Goal: Task Accomplishment & Management: Complete application form

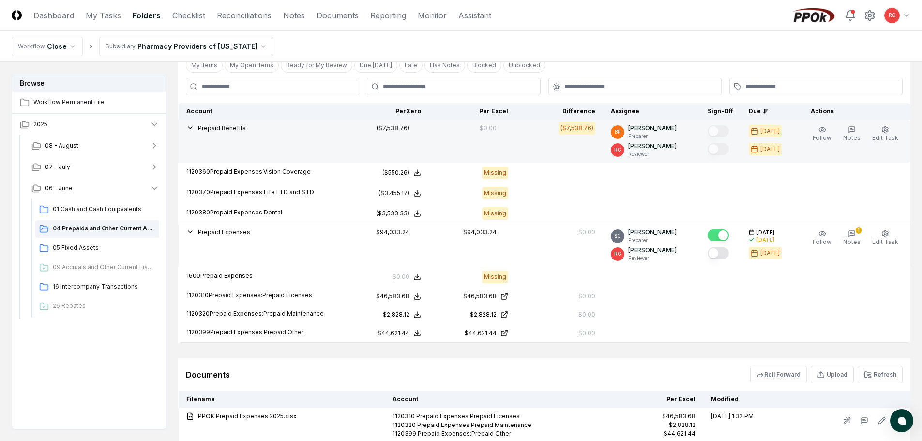
scroll to position [203, 0]
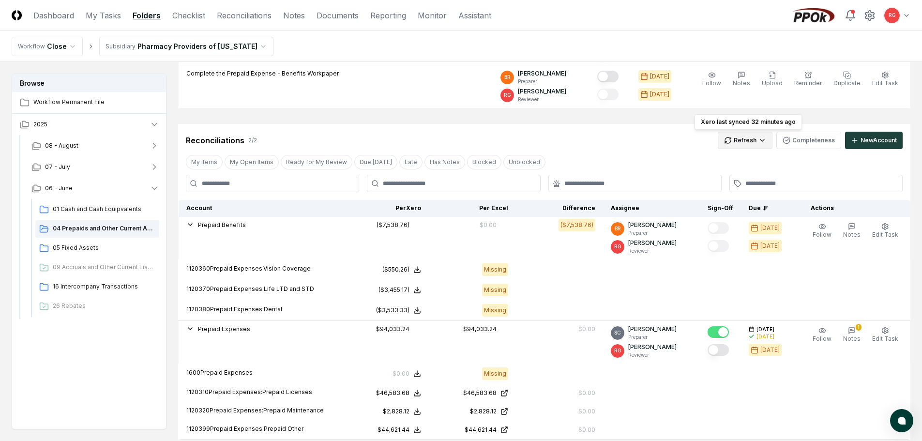
click at [743, 140] on html "CloseCore Dashboard My Tasks Folders Checklist Reconciliations Notes Documents …" at bounding box center [461, 215] width 922 height 837
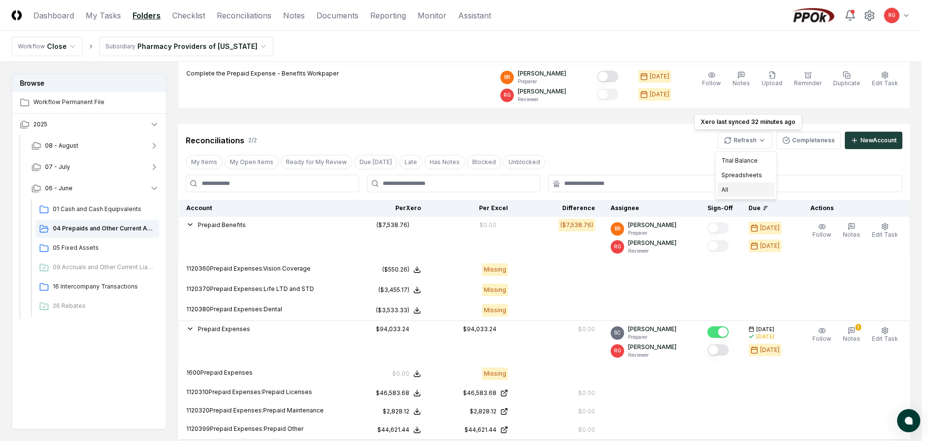
click at [743, 189] on div "All" at bounding box center [746, 189] width 57 height 15
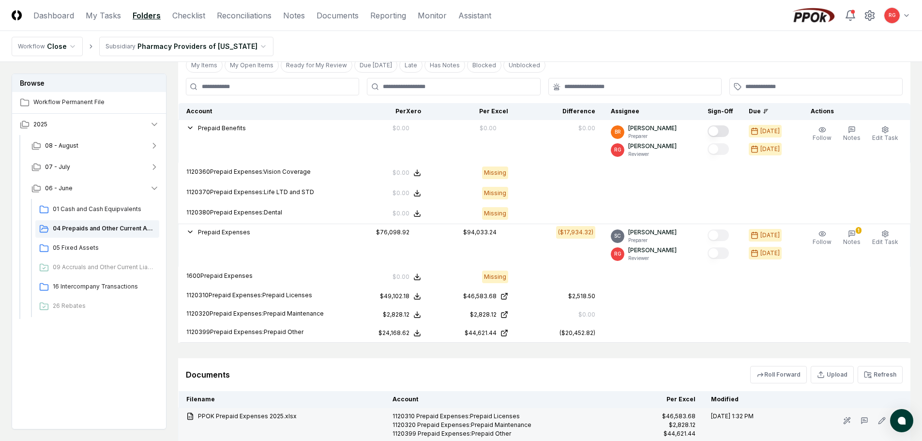
scroll to position [396, 0]
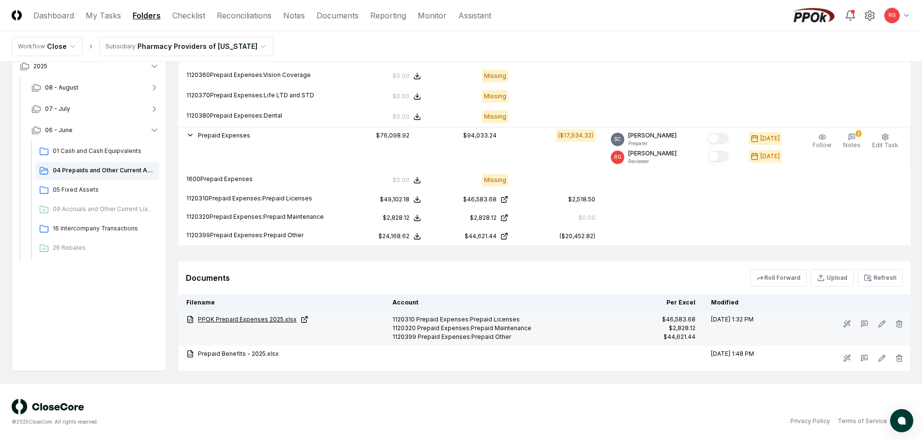
click at [245, 315] on link "PPOK Prepaid Expenses 2025.xlsx" at bounding box center [281, 319] width 191 height 9
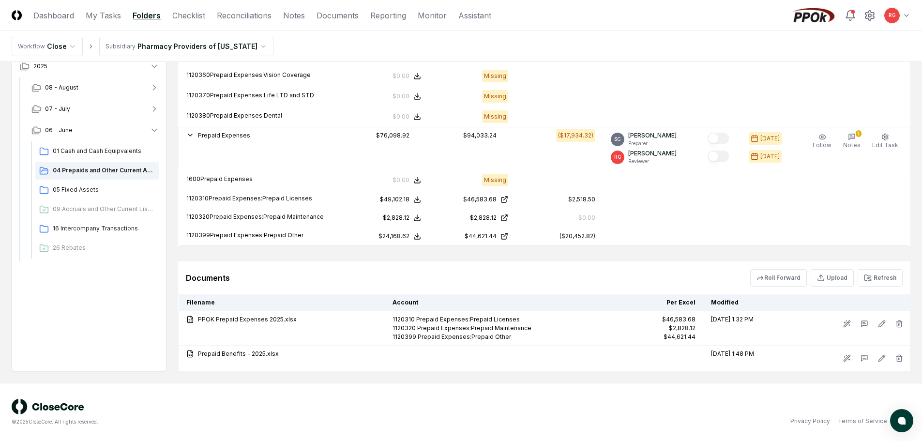
scroll to position [251, 0]
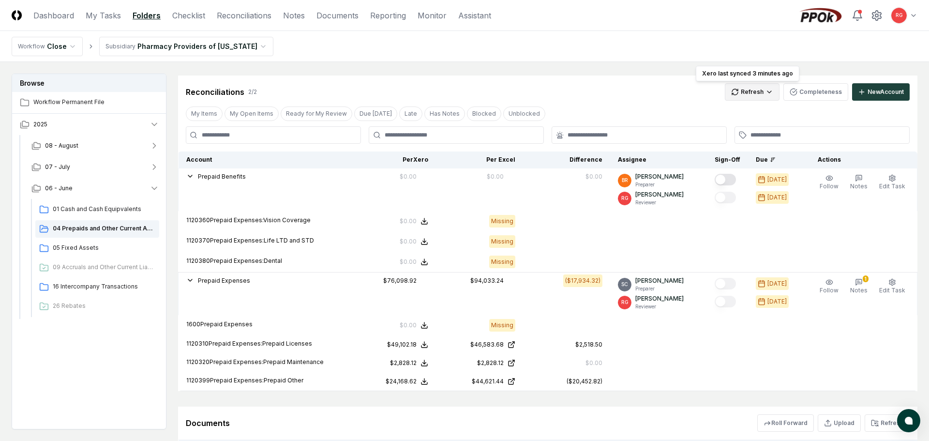
click at [752, 93] on html "CloseCore Dashboard My Tasks Folders Checklist Reconciliations Notes Documents …" at bounding box center [464, 167] width 929 height 837
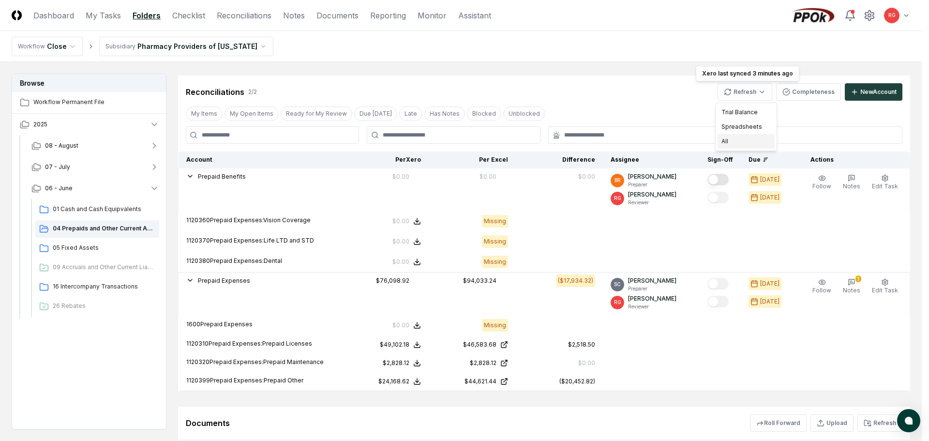
click at [744, 144] on div "All" at bounding box center [746, 141] width 57 height 15
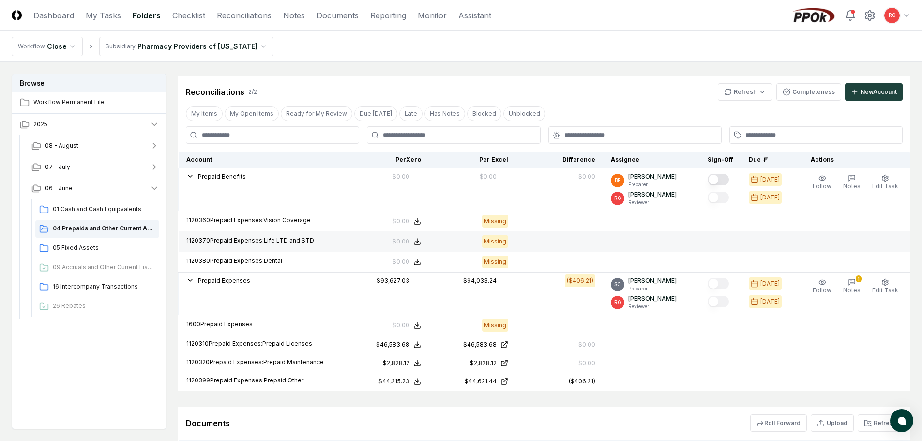
scroll to position [348, 0]
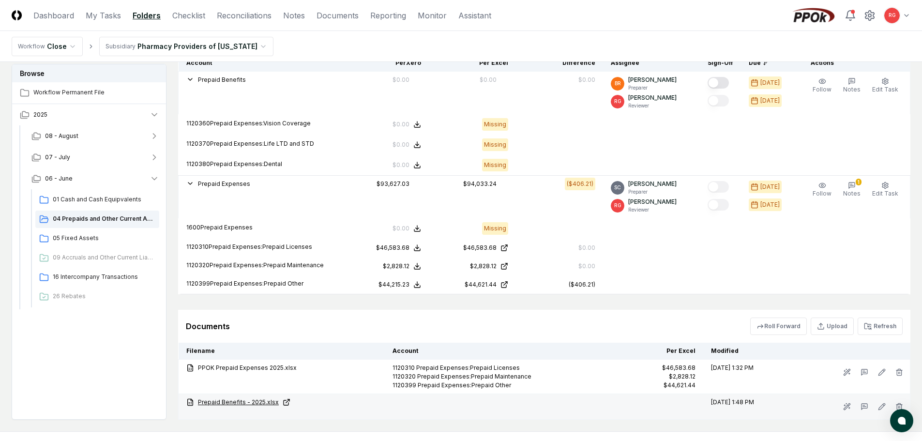
click at [260, 401] on link "Prepaid Benefits - 2025.xlsx" at bounding box center [281, 402] width 191 height 9
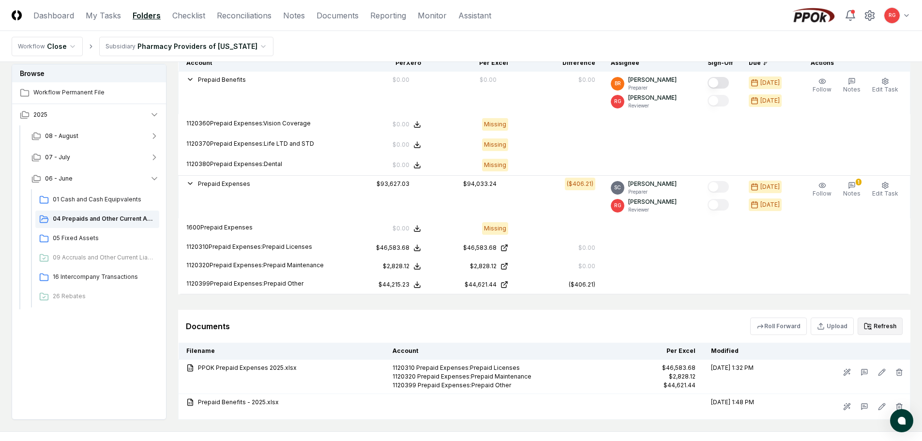
click at [877, 324] on button "Refresh" at bounding box center [880, 325] width 45 height 17
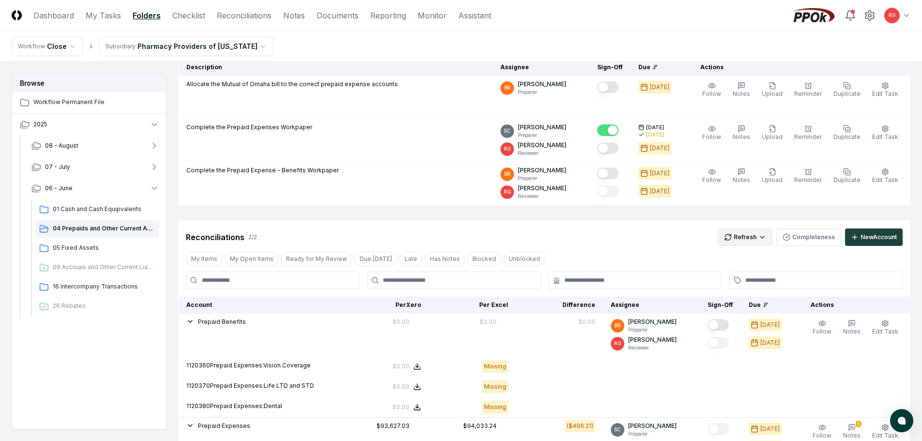
click at [749, 242] on html "CloseCore Dashboard My Tasks Folders Checklist Reconciliations Notes Documents …" at bounding box center [461, 312] width 922 height 837
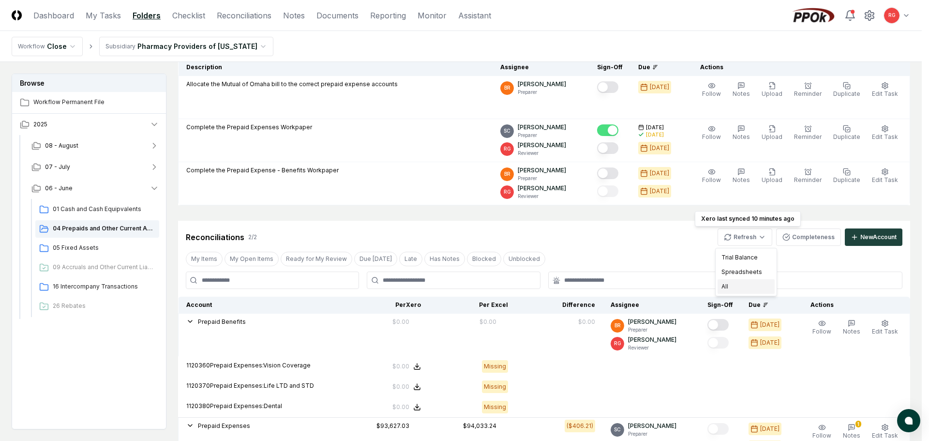
click at [749, 287] on div "All" at bounding box center [746, 286] width 57 height 15
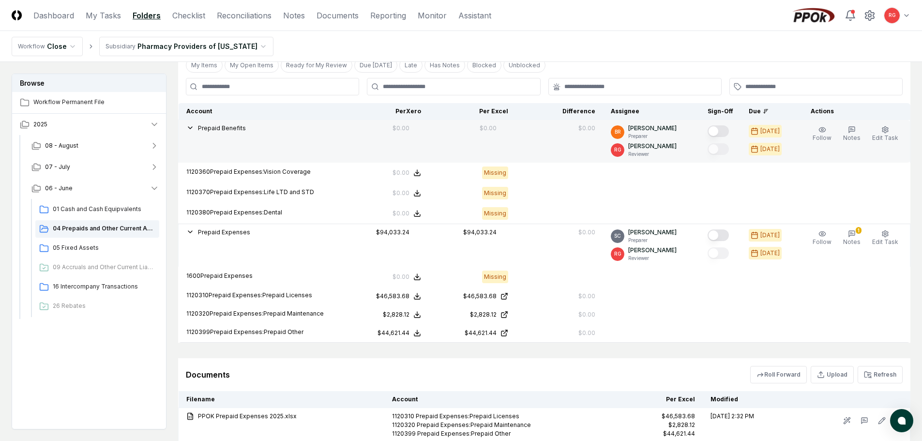
scroll to position [203, 0]
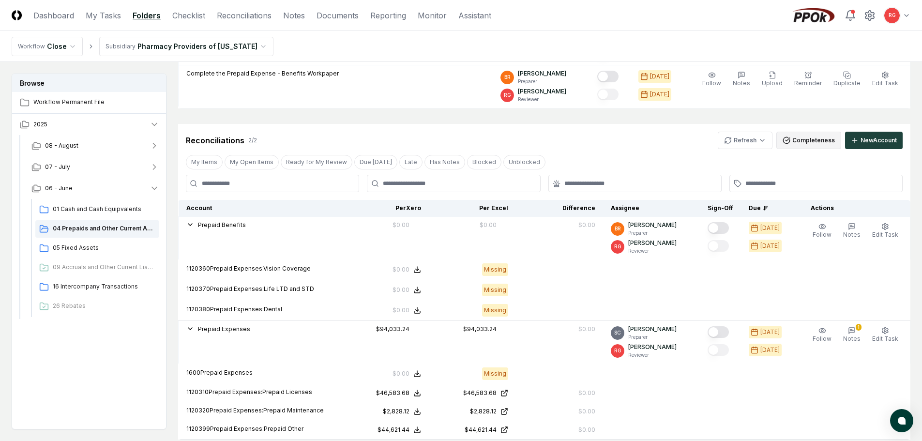
click at [799, 140] on button "Completeness" at bounding box center [808, 140] width 65 height 17
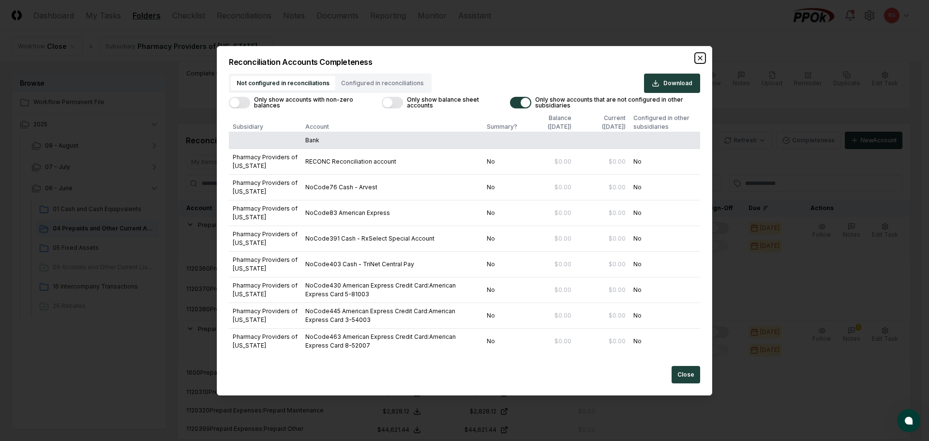
click at [700, 56] on icon "button" at bounding box center [700, 58] width 8 height 8
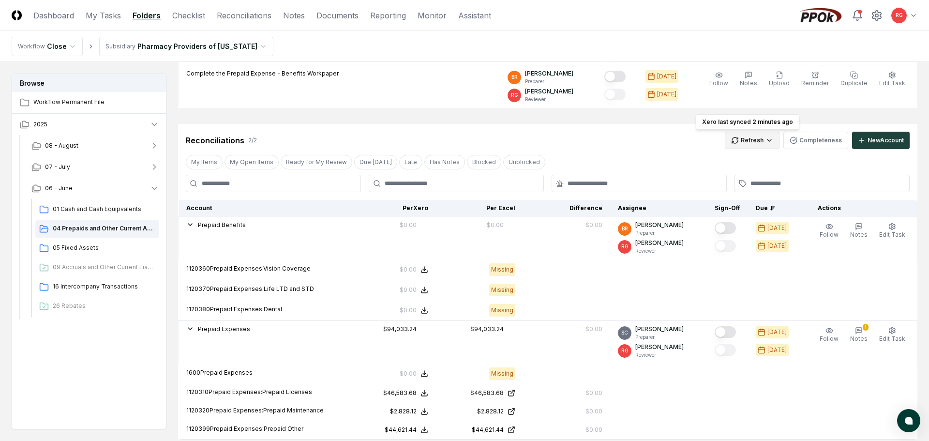
click at [751, 139] on html "CloseCore Dashboard My Tasks Folders Checklist Reconciliations Notes Documents …" at bounding box center [464, 215] width 929 height 837
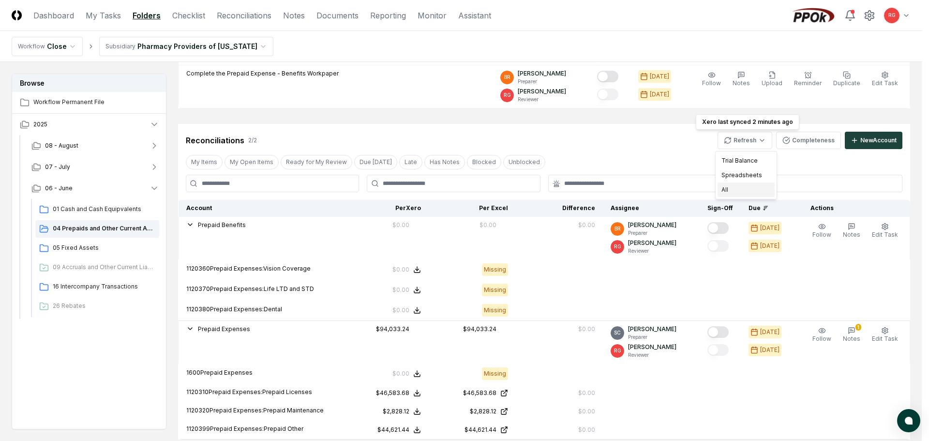
click at [738, 187] on div "All" at bounding box center [746, 189] width 57 height 15
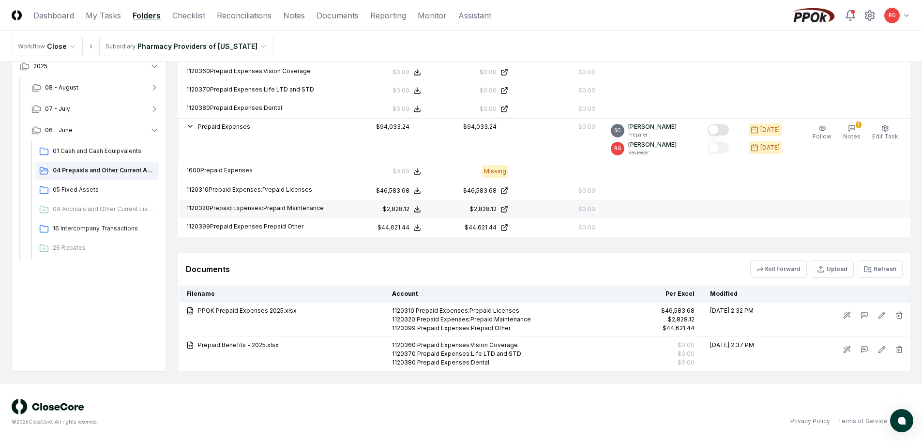
scroll to position [302, 0]
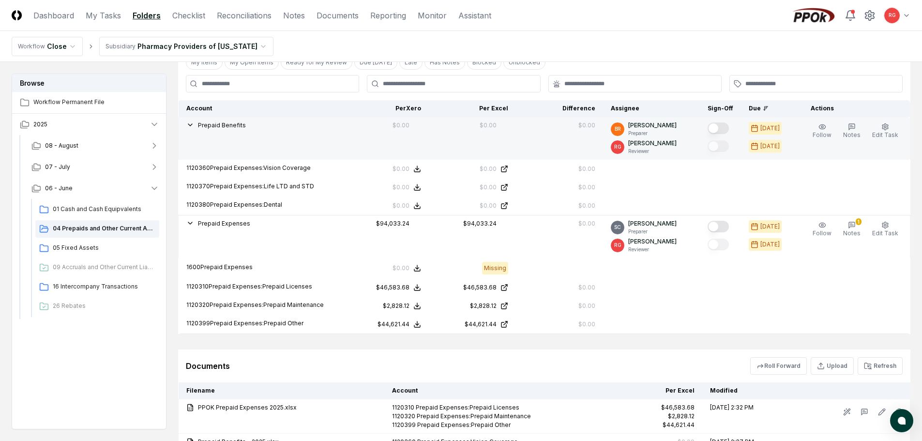
click at [721, 127] on button "Mark complete" at bounding box center [718, 128] width 21 height 12
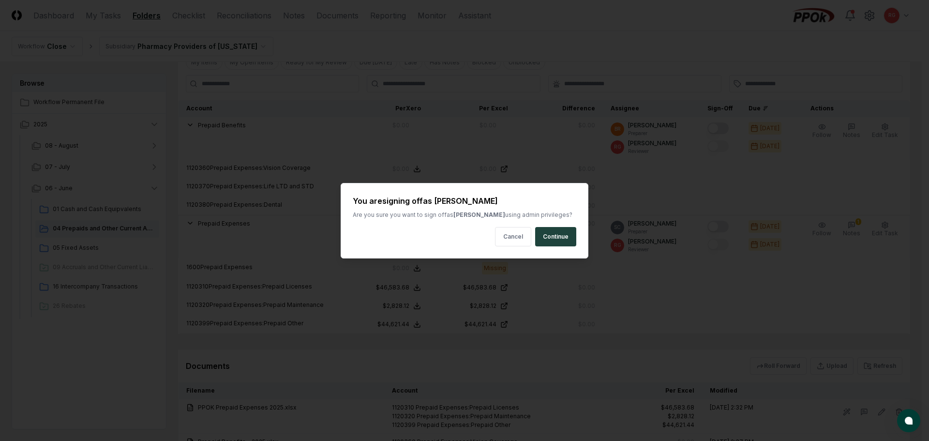
click at [559, 239] on button "Continue" at bounding box center [555, 236] width 41 height 19
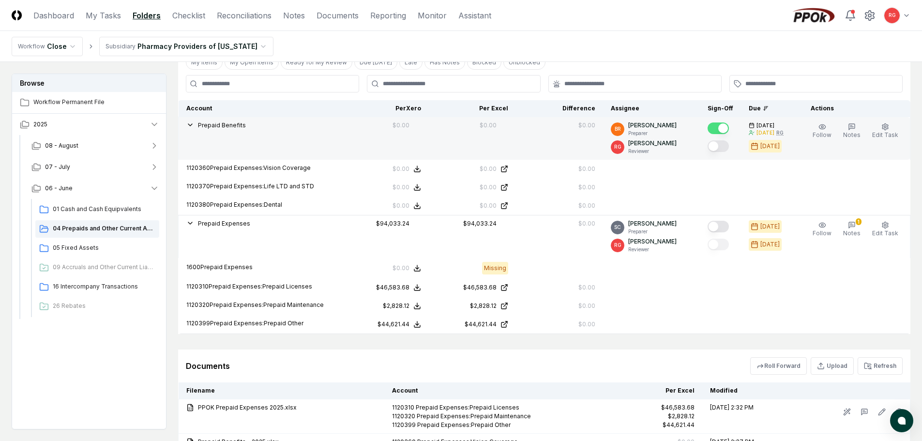
click at [725, 147] on button "Mark complete" at bounding box center [718, 146] width 21 height 12
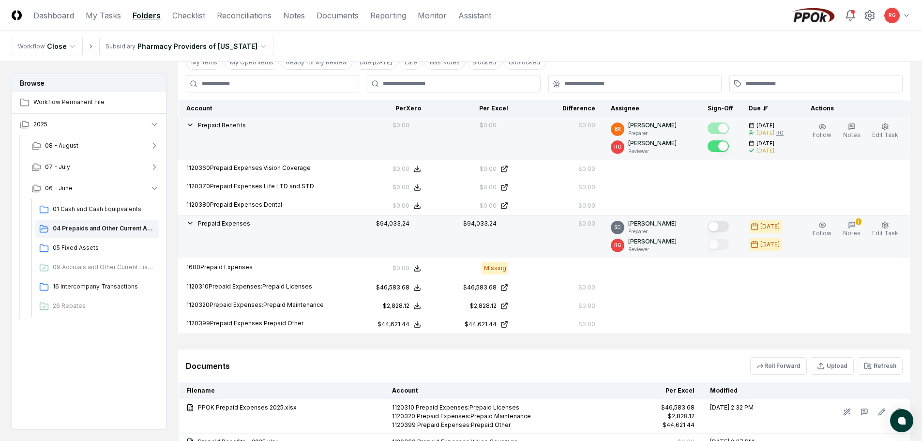
click at [719, 224] on button "Mark complete" at bounding box center [718, 227] width 21 height 12
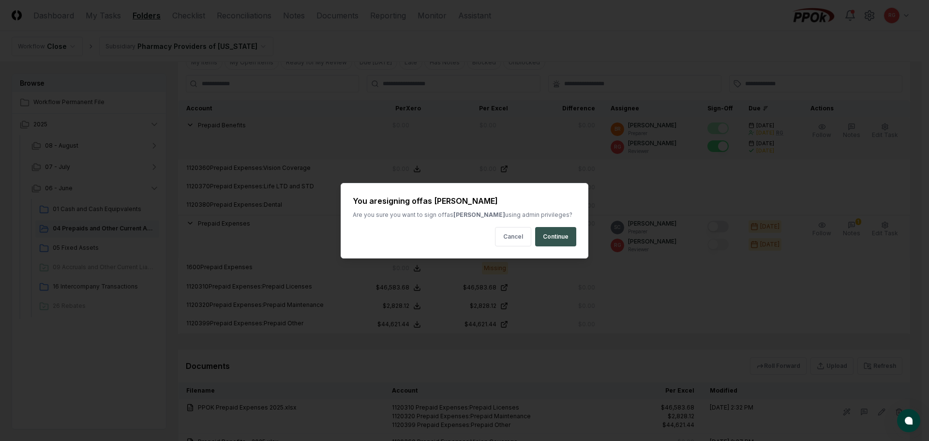
click at [554, 239] on button "Continue" at bounding box center [555, 236] width 41 height 19
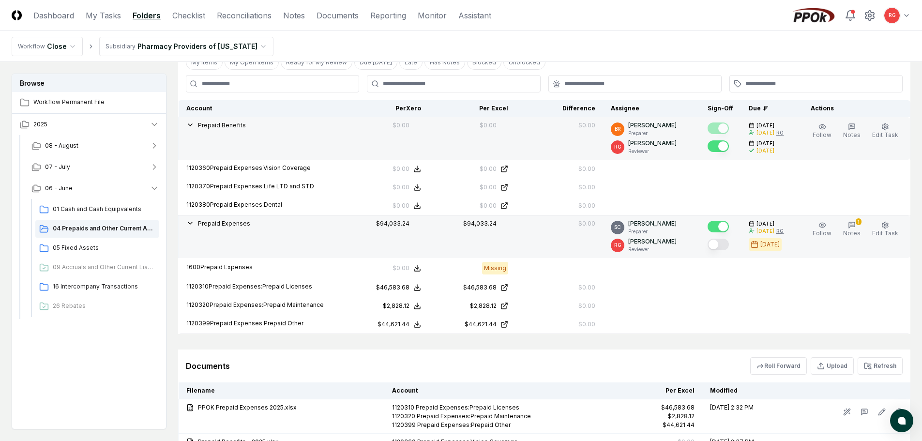
click at [721, 241] on button "Mark complete" at bounding box center [718, 245] width 21 height 12
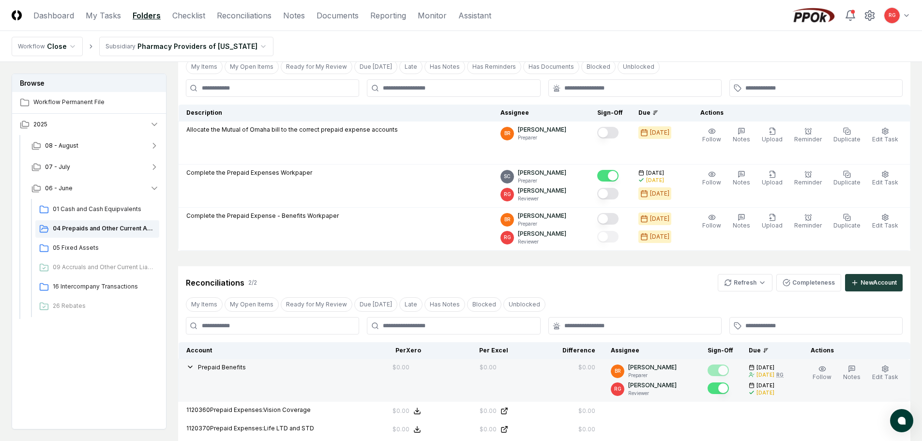
scroll to position [0, 0]
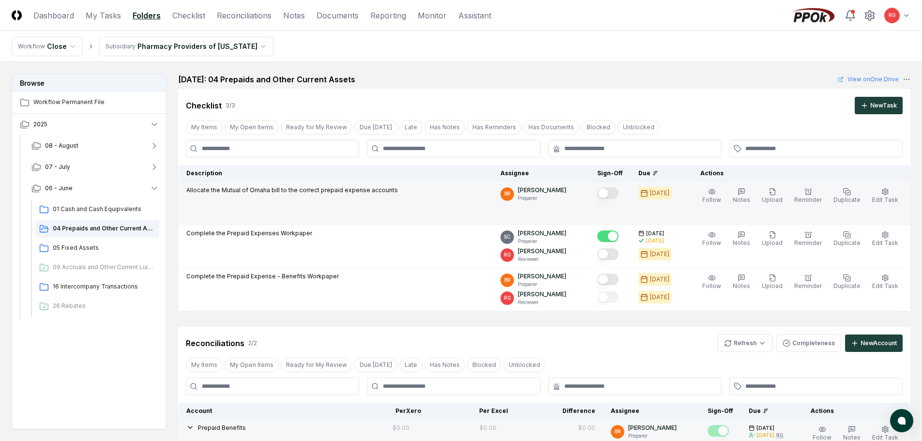
click at [614, 196] on button "Mark complete" at bounding box center [607, 193] width 21 height 12
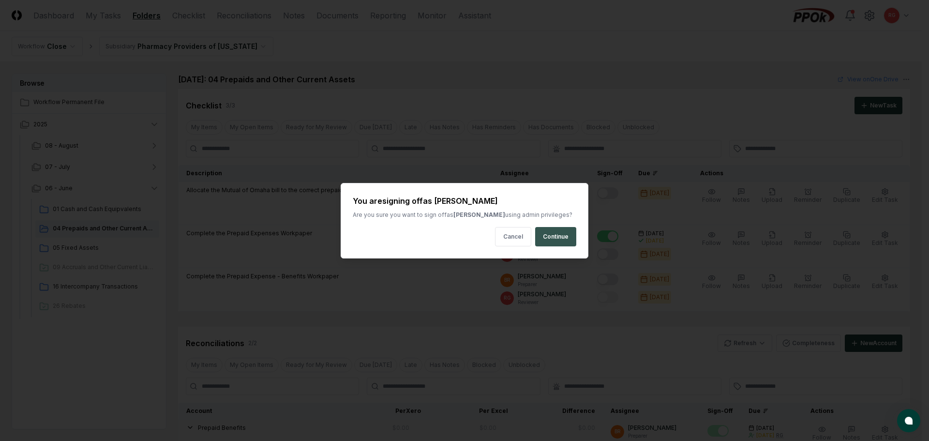
click at [553, 239] on button "Continue" at bounding box center [555, 236] width 41 height 19
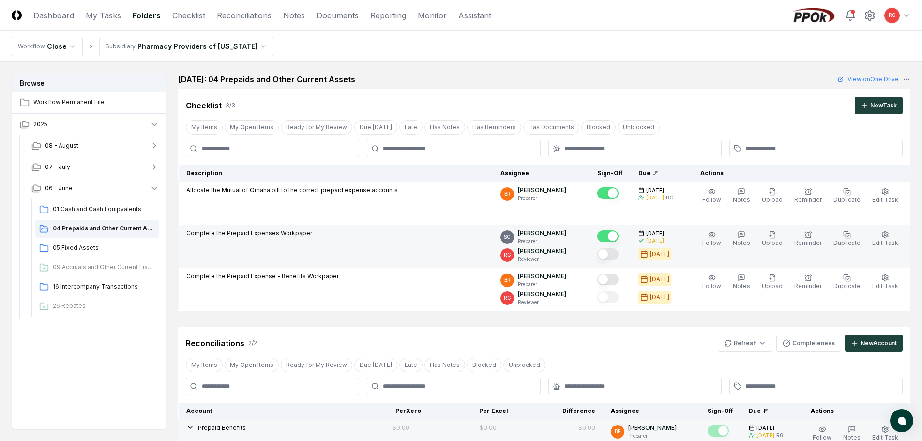
click at [618, 255] on button "Mark complete" at bounding box center [607, 254] width 21 height 12
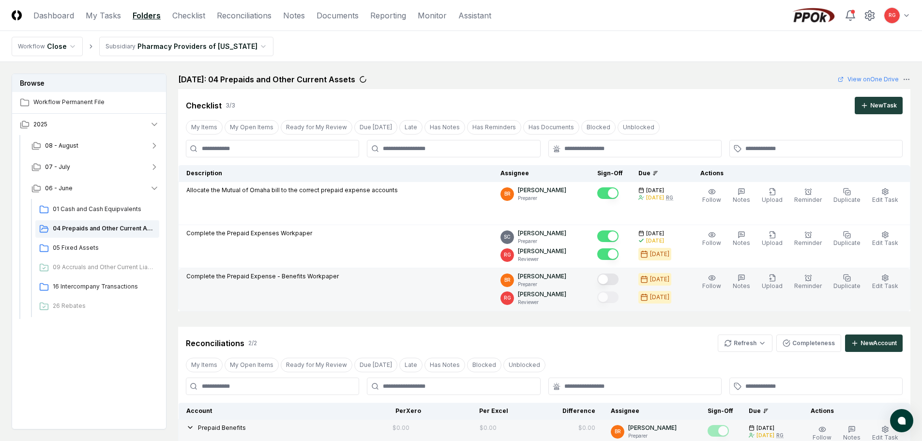
click at [609, 279] on button "Mark complete" at bounding box center [607, 279] width 21 height 12
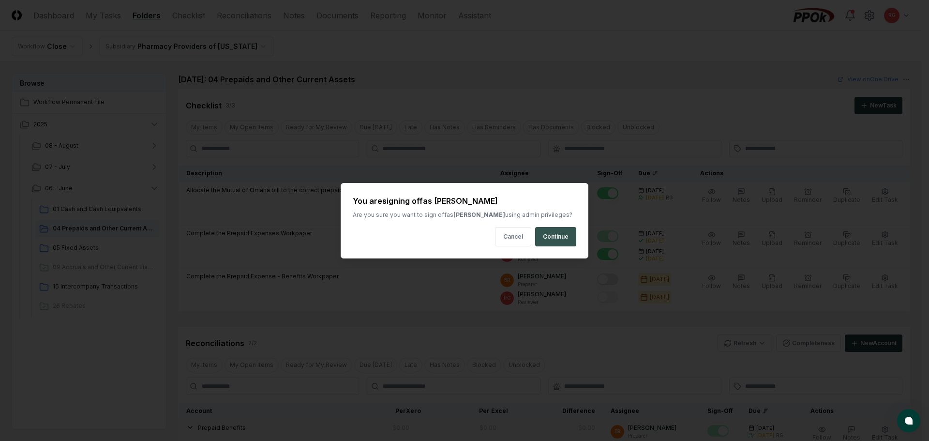
click at [551, 234] on button "Continue" at bounding box center [555, 236] width 41 height 19
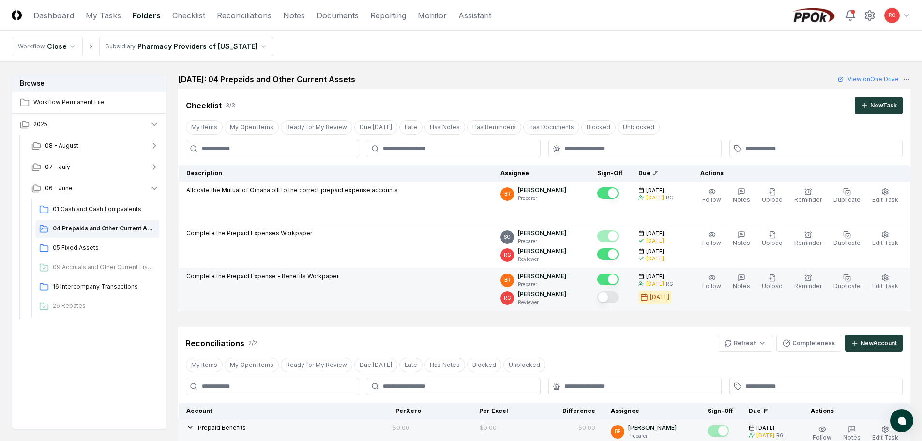
click at [613, 296] on button "Mark complete" at bounding box center [607, 297] width 21 height 12
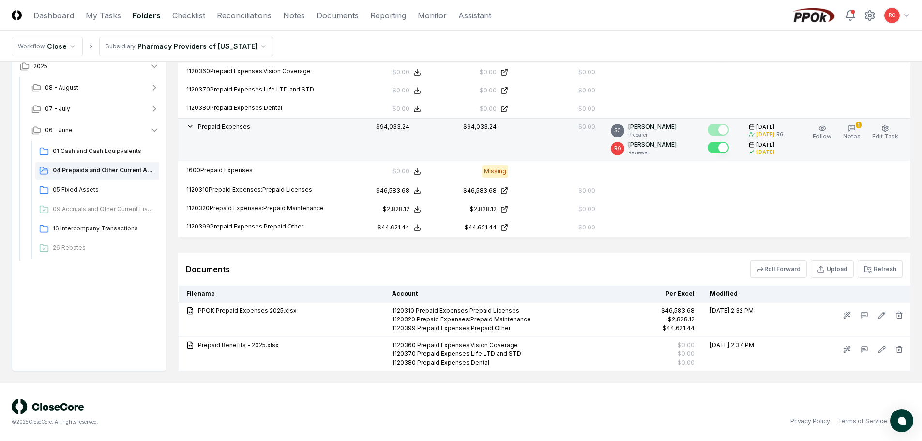
scroll to position [206, 0]
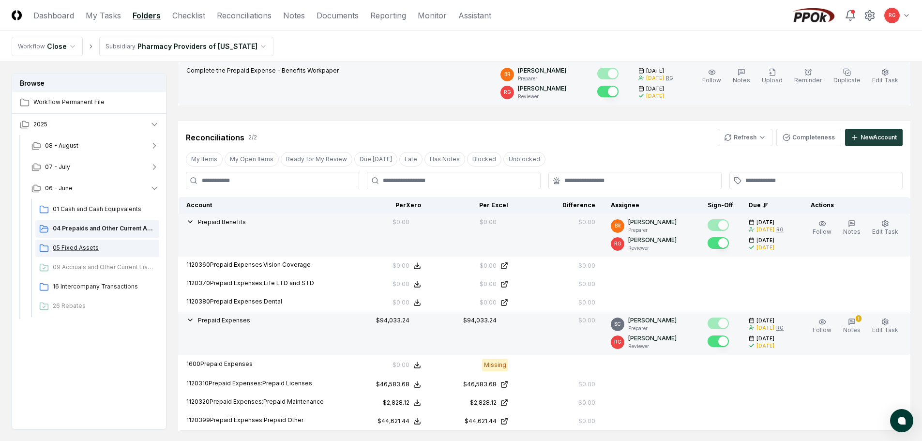
click at [68, 248] on span "05 Fixed Assets" at bounding box center [104, 247] width 103 height 9
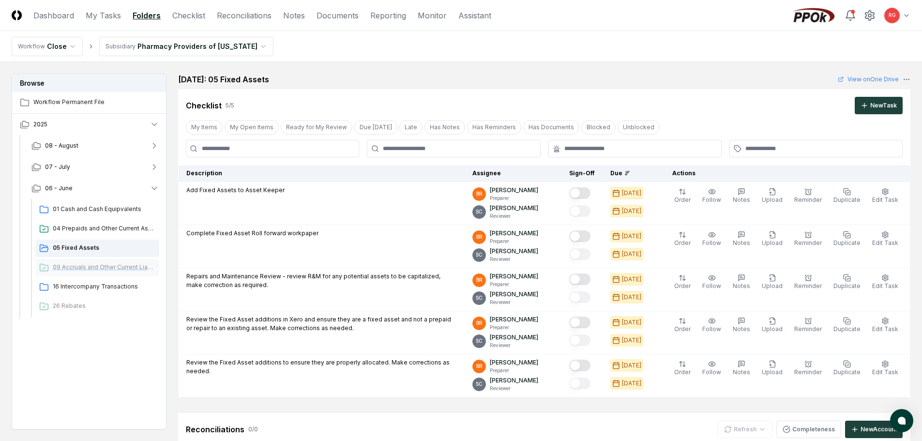
click at [119, 265] on span "09 Accruals and Other Current Liabilities" at bounding box center [104, 267] width 103 height 9
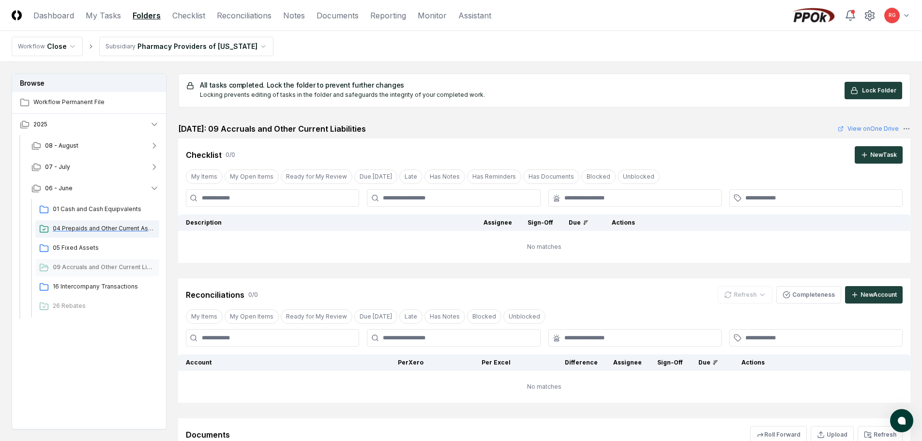
click at [80, 229] on span "04 Prepaids and Other Current Assets" at bounding box center [104, 228] width 103 height 9
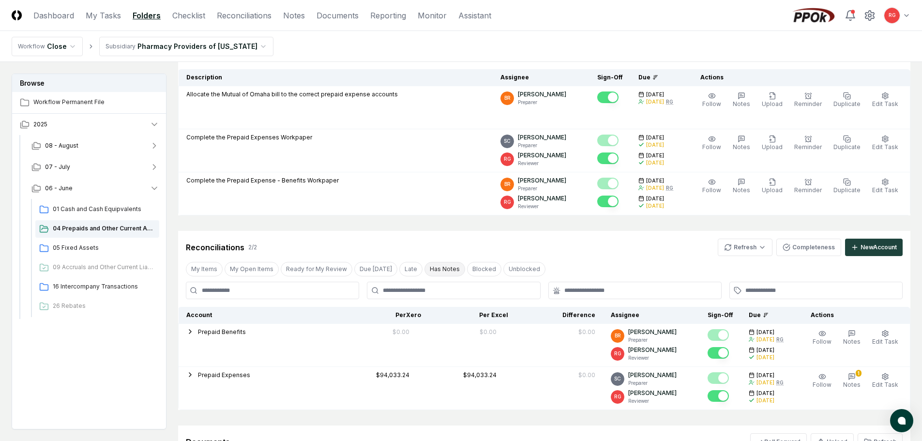
scroll to position [242, 0]
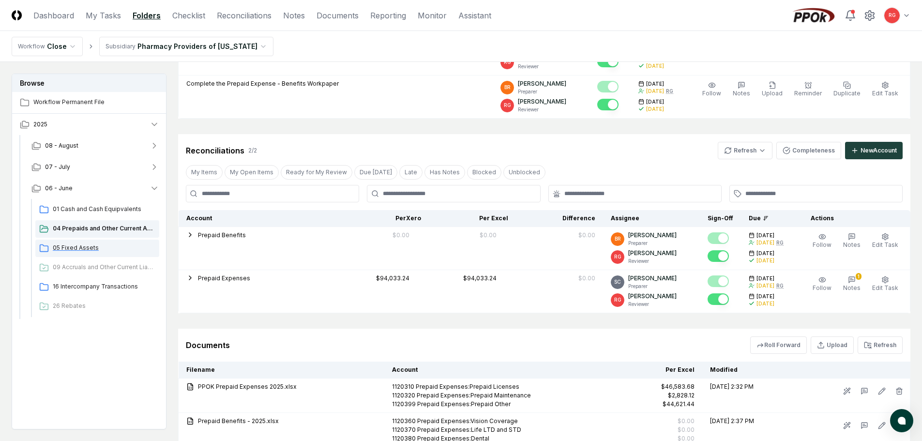
click at [81, 249] on span "05 Fixed Assets" at bounding box center [104, 247] width 103 height 9
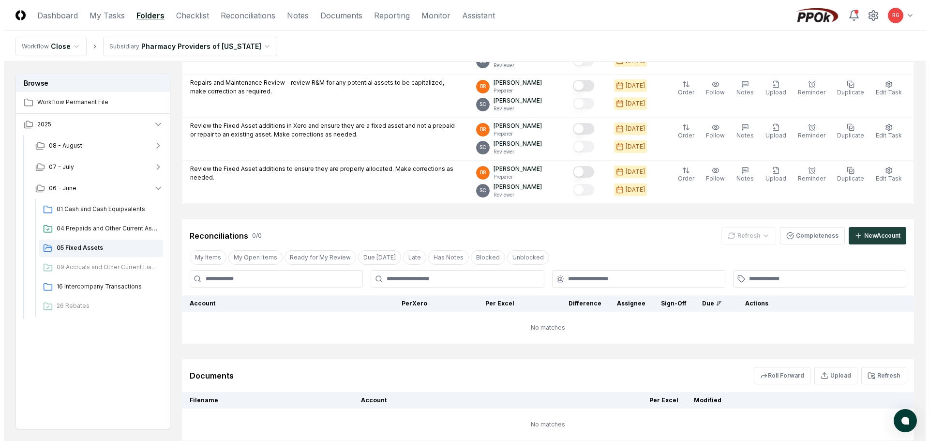
scroll to position [242, 0]
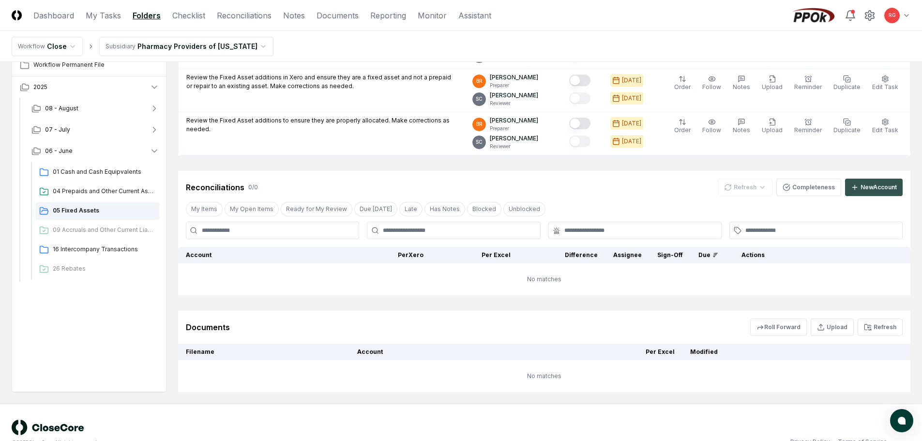
click at [870, 187] on div "New Account" at bounding box center [879, 187] width 36 height 9
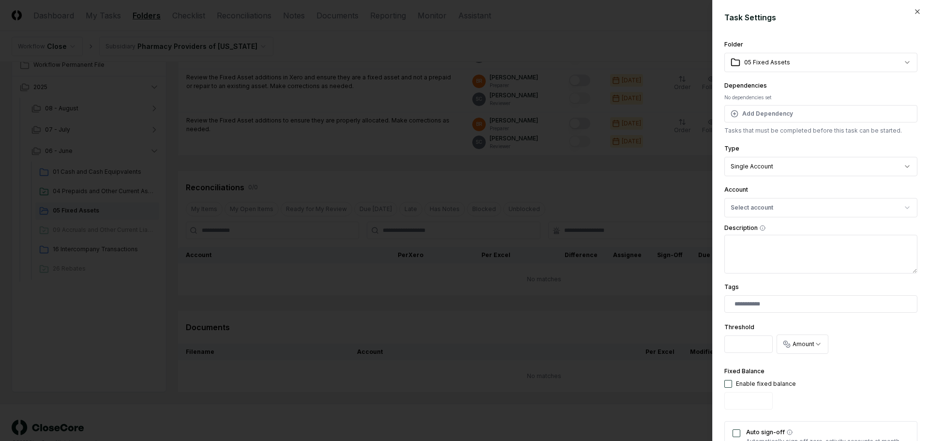
click at [773, 169] on body "CloseCore Dashboard My Tasks Folders Checklist Reconciliations Notes Documents …" at bounding box center [461, 110] width 922 height 704
select select "*****"
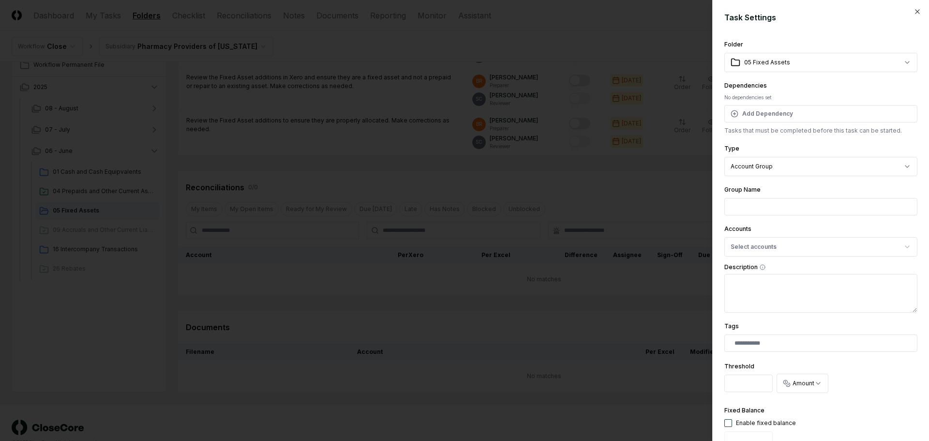
click at [752, 205] on input "Group Name" at bounding box center [821, 206] width 193 height 17
click at [803, 206] on input "**********" at bounding box center [821, 206] width 193 height 17
type input "**********"
drag, startPoint x: 776, startPoint y: 246, endPoint x: 724, endPoint y: 255, distance: 53.5
click at [776, 246] on button "Select accounts" at bounding box center [821, 246] width 193 height 19
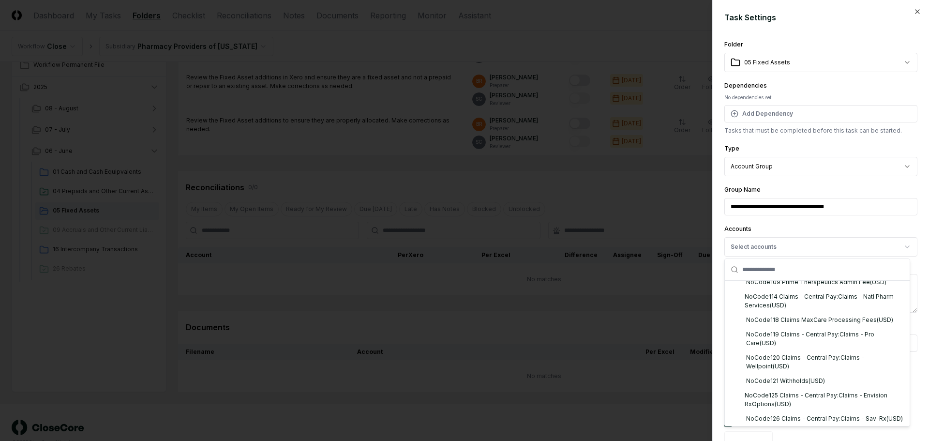
scroll to position [6344, 0]
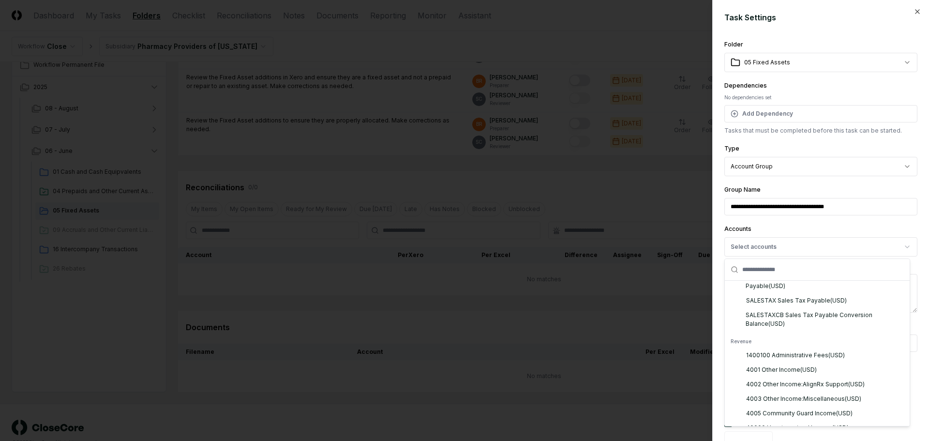
click at [797, 270] on input "text" at bounding box center [823, 269] width 162 height 21
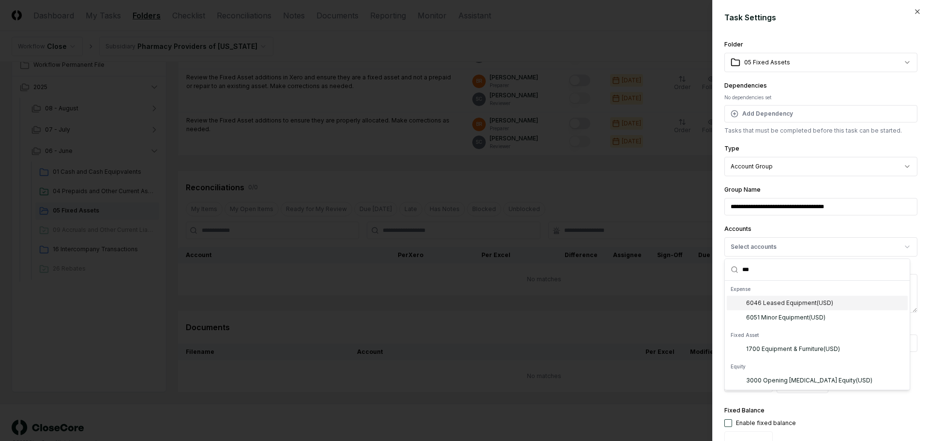
scroll to position [0, 0]
drag, startPoint x: 800, startPoint y: 270, endPoint x: 711, endPoint y: 264, distance: 88.7
click at [711, 264] on body "CloseCore Dashboard My Tasks Folders Checklist Reconciliations Notes Documents …" at bounding box center [461, 110] width 922 height 704
type input "*"
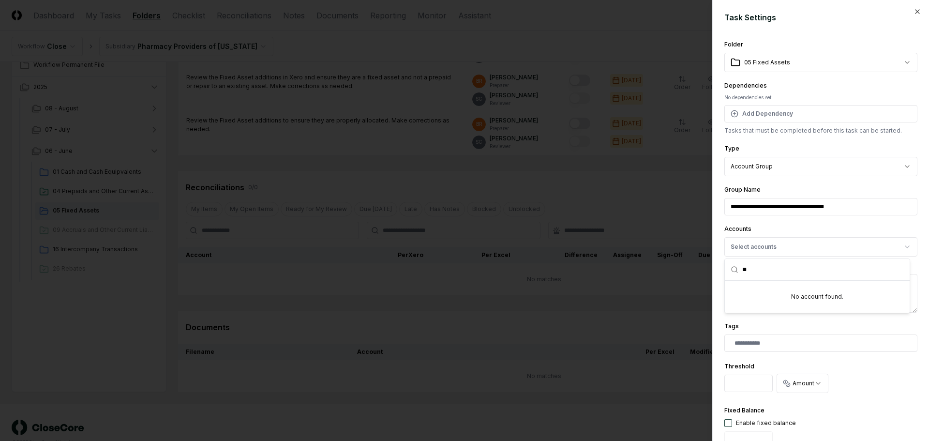
type input "*"
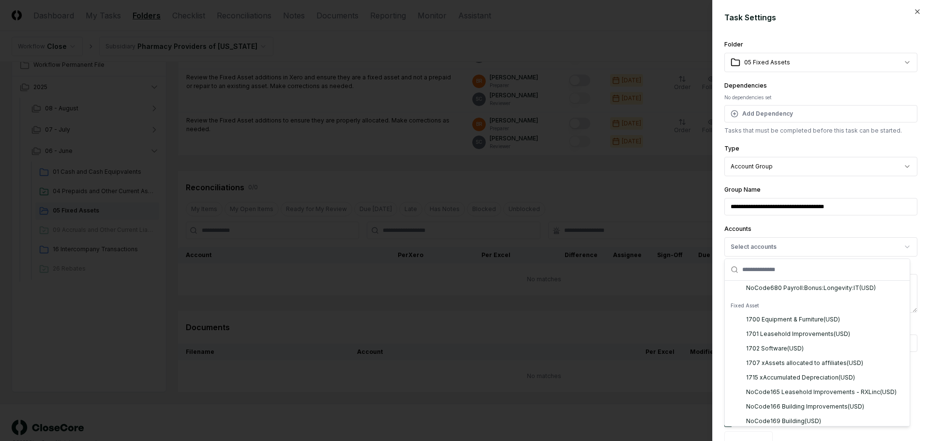
scroll to position [13206, 0]
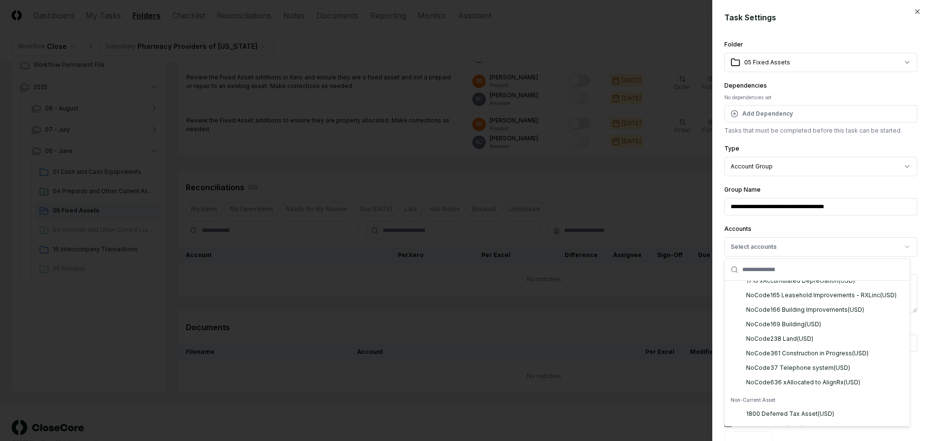
click at [779, 227] on div "1700 Equipment & Furniture ( USD )" at bounding box center [793, 222] width 94 height 9
click at [787, 242] on div "1701 Leasehold Improvements ( USD )" at bounding box center [798, 237] width 104 height 9
click at [789, 256] on div "1702 Software ( USD )" at bounding box center [775, 251] width 58 height 9
click at [798, 271] on div "1707 xAssets allocated to affiliates ( USD )" at bounding box center [804, 266] width 117 height 9
click at [806, 285] on div "1715 xAccumulated Depreciation ( USD )" at bounding box center [800, 280] width 109 height 9
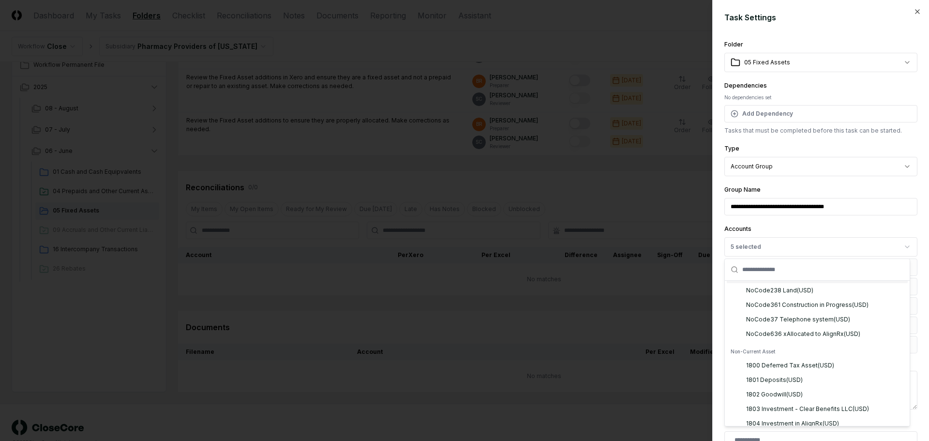
scroll to position [13303, 0]
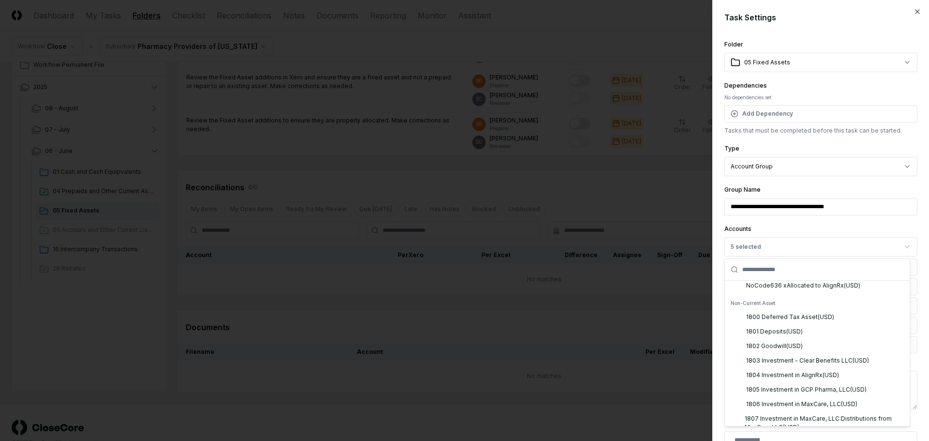
click at [821, 261] on div "NoCode361 Construction in Progress ( USD )" at bounding box center [807, 256] width 122 height 9
drag, startPoint x: 818, startPoint y: 363, endPoint x: 826, endPoint y: 352, distance: 13.2
click at [818, 290] on div "NoCode636 xAllocated to AlignRx ( USD )" at bounding box center [803, 285] width 114 height 9
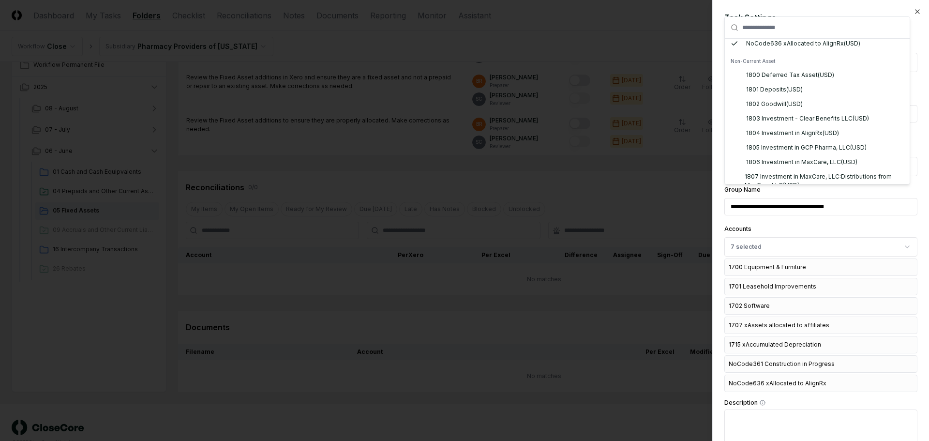
scroll to position [242, 0]
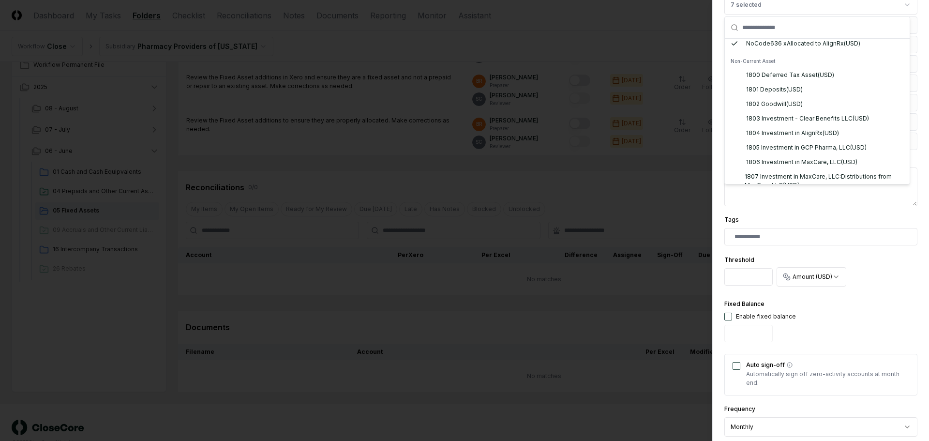
click at [889, 285] on div "Threshold * Amount (USD) ****** *******" at bounding box center [821, 271] width 193 height 37
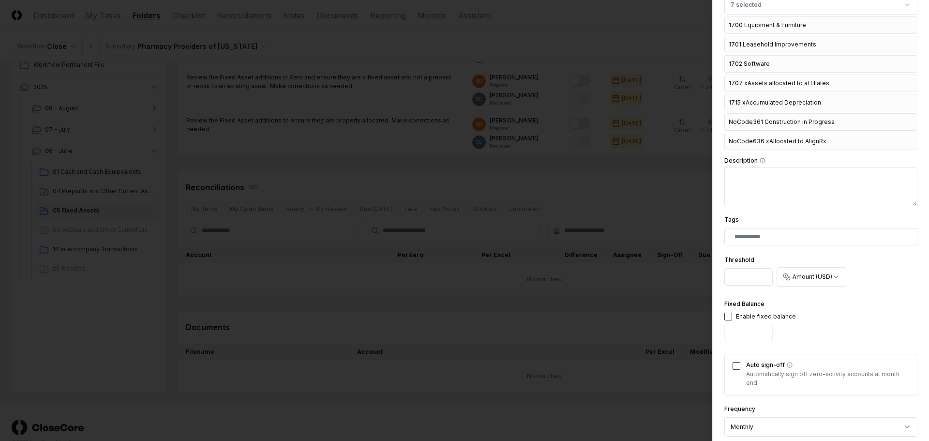
click at [741, 273] on input "*" at bounding box center [749, 276] width 48 height 17
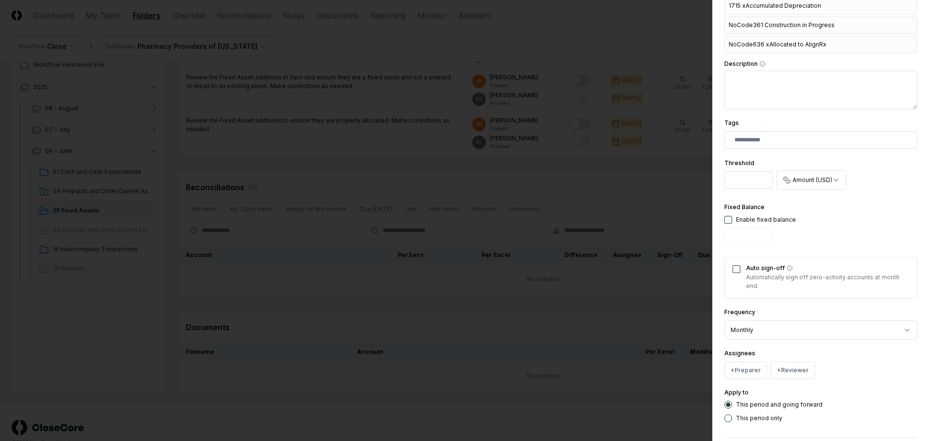
type input "*"
click at [791, 312] on div "**********" at bounding box center [821, 322] width 193 height 33
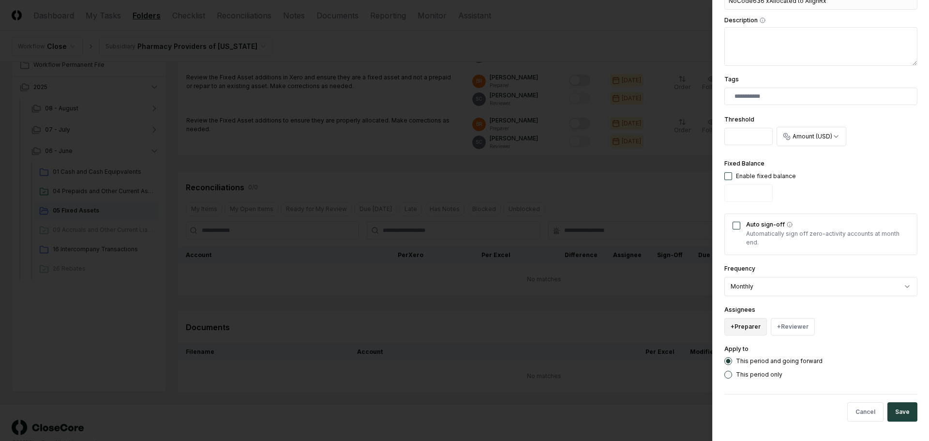
click at [747, 331] on button "+ Preparer" at bounding box center [746, 326] width 43 height 17
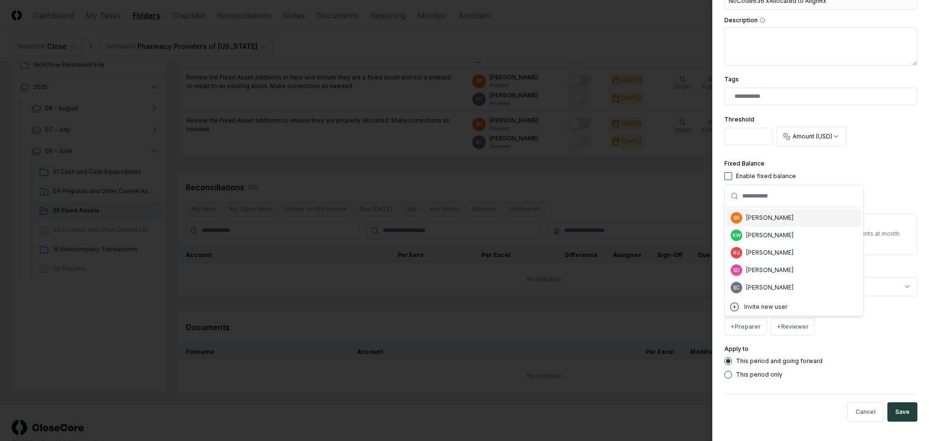
click at [767, 223] on div "BR [PERSON_NAME]" at bounding box center [794, 217] width 135 height 17
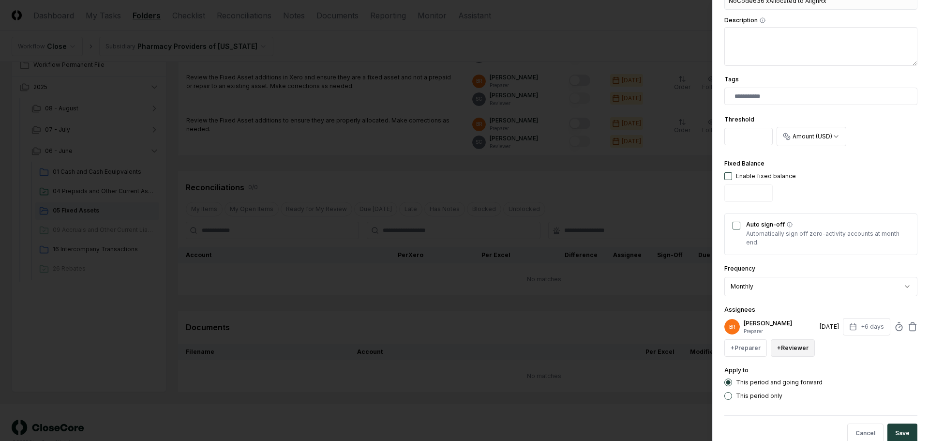
click at [785, 347] on button "+ Reviewer" at bounding box center [793, 347] width 44 height 17
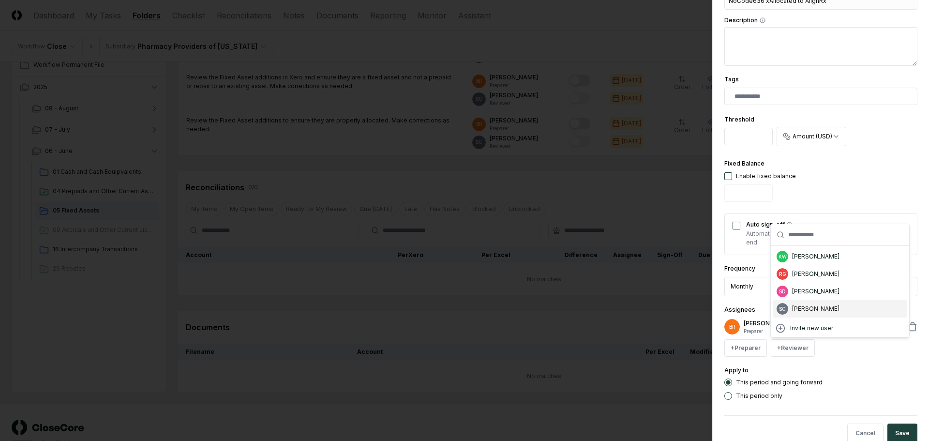
click at [810, 309] on div "[PERSON_NAME]" at bounding box center [815, 308] width 47 height 9
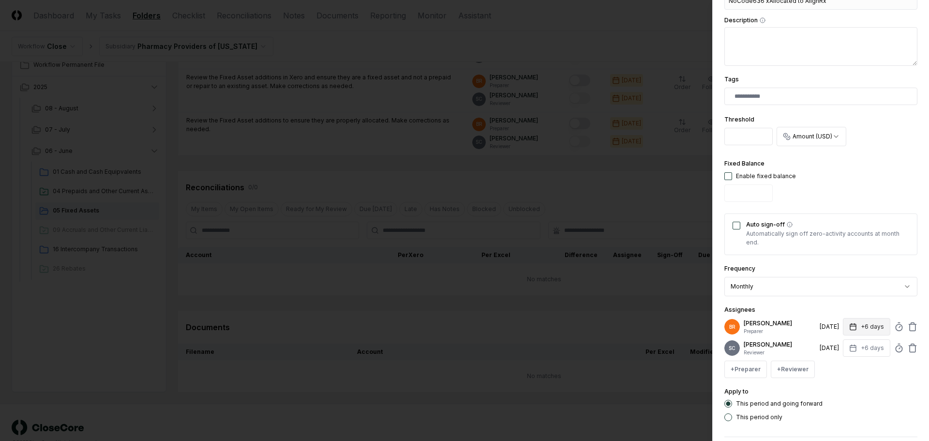
click at [861, 331] on button "+6 days" at bounding box center [866, 326] width 47 height 17
click at [836, 364] on input "*" at bounding box center [830, 364] width 34 height 17
click at [835, 364] on input "*" at bounding box center [831, 364] width 34 height 17
type input "*"
click at [835, 364] on input "*" at bounding box center [830, 364] width 34 height 17
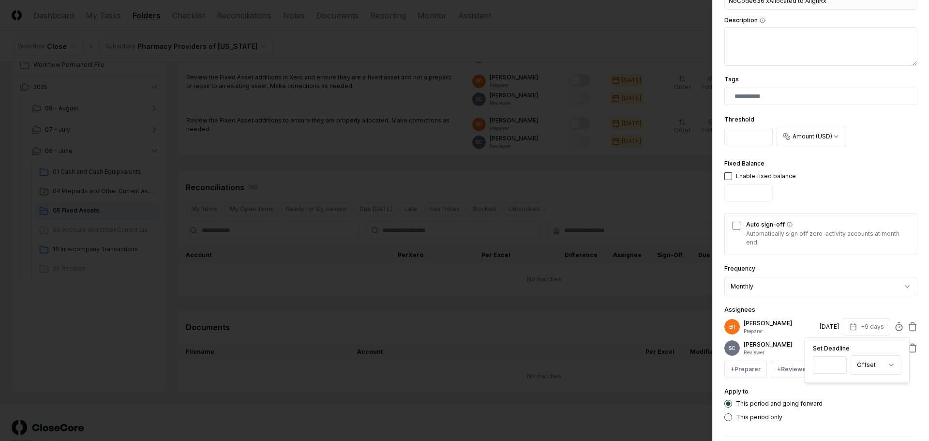
click at [863, 307] on div "Assignees BR [PERSON_NAME] Preparer [DATE] +9 days Set Deadline * Offset ******…" at bounding box center [821, 341] width 193 height 74
click at [826, 346] on div "[DATE]" at bounding box center [829, 348] width 19 height 9
click at [853, 346] on button "+6 days" at bounding box center [866, 347] width 47 height 17
click at [838, 384] on input "*" at bounding box center [830, 386] width 34 height 17
click at [837, 384] on input "*" at bounding box center [830, 386] width 34 height 17
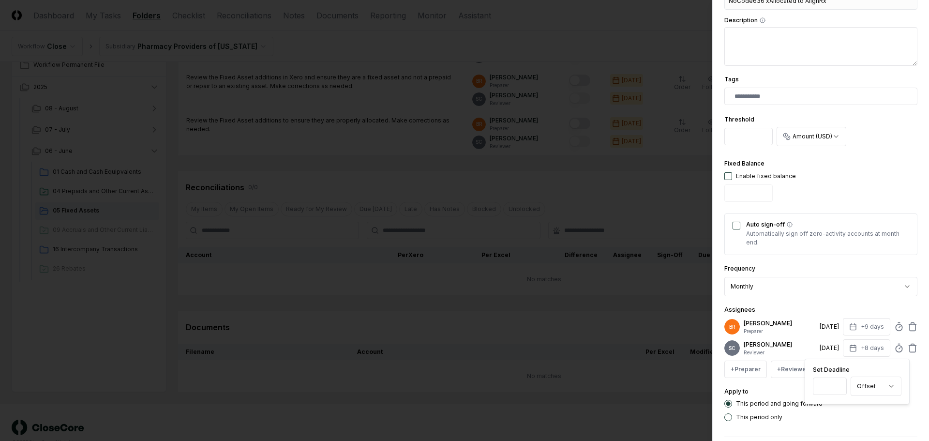
click at [837, 384] on input "*" at bounding box center [830, 386] width 34 height 17
click at [836, 383] on input "**" at bounding box center [829, 386] width 34 height 17
click at [835, 382] on input "**" at bounding box center [829, 386] width 34 height 17
type input "**"
click at [836, 384] on input "**" at bounding box center [829, 386] width 34 height 17
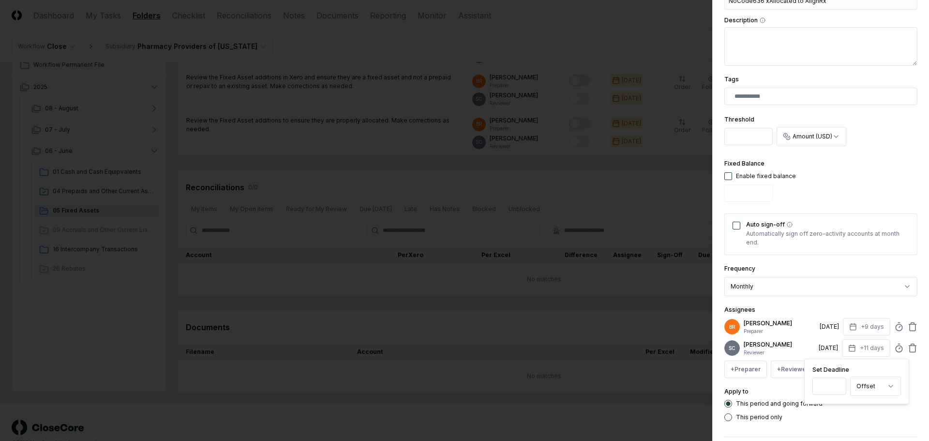
click at [848, 413] on div "This period only" at bounding box center [821, 417] width 193 height 8
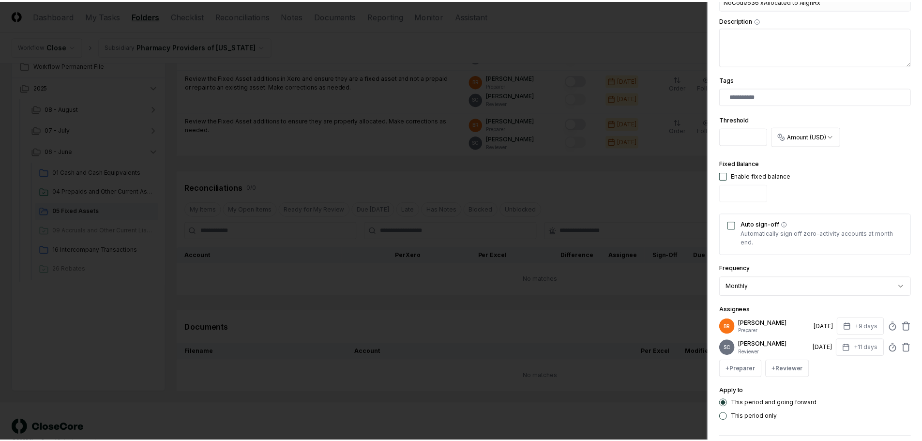
scroll to position [425, 0]
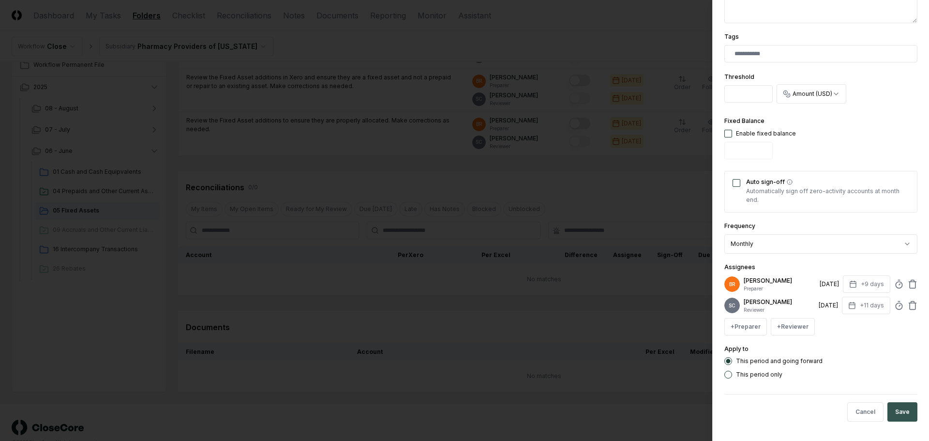
click at [899, 408] on button "Save" at bounding box center [903, 411] width 30 height 19
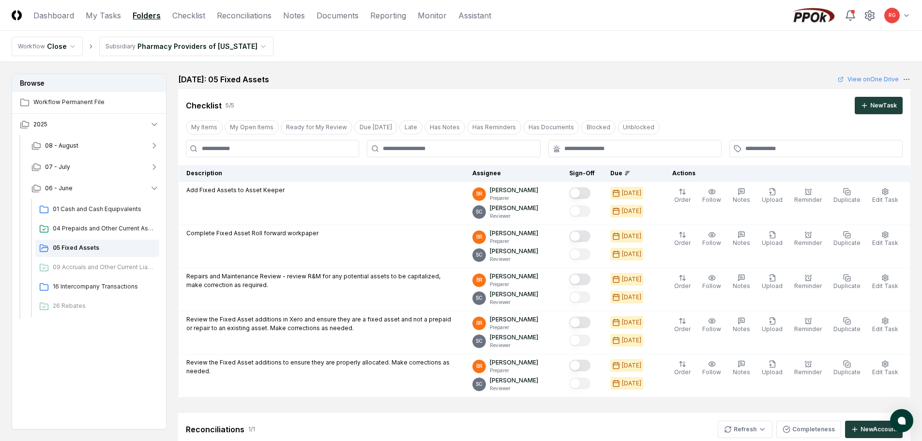
scroll to position [242, 0]
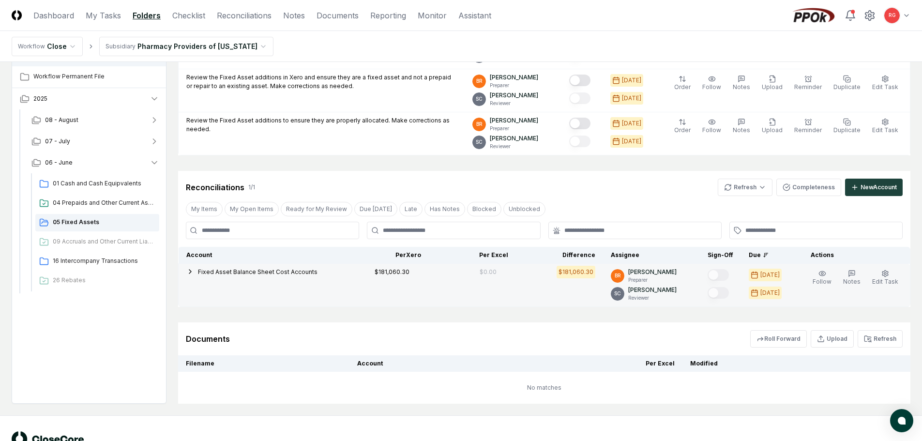
click at [191, 270] on icon "button" at bounding box center [190, 272] width 8 height 8
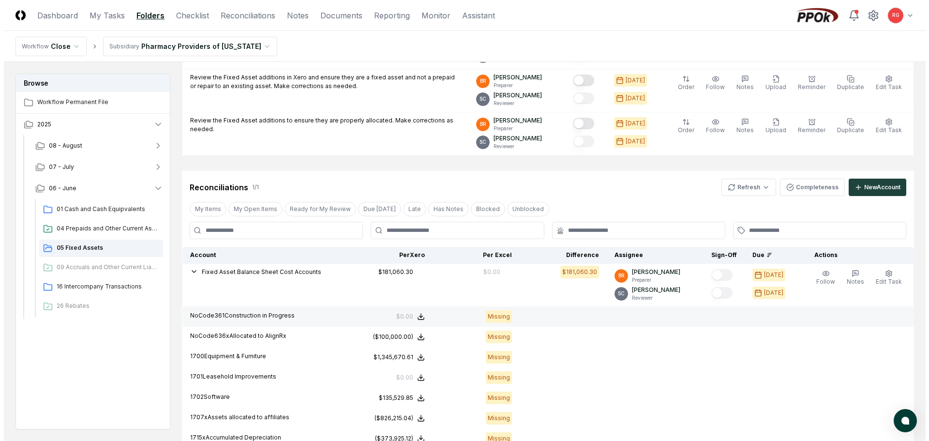
scroll to position [290, 0]
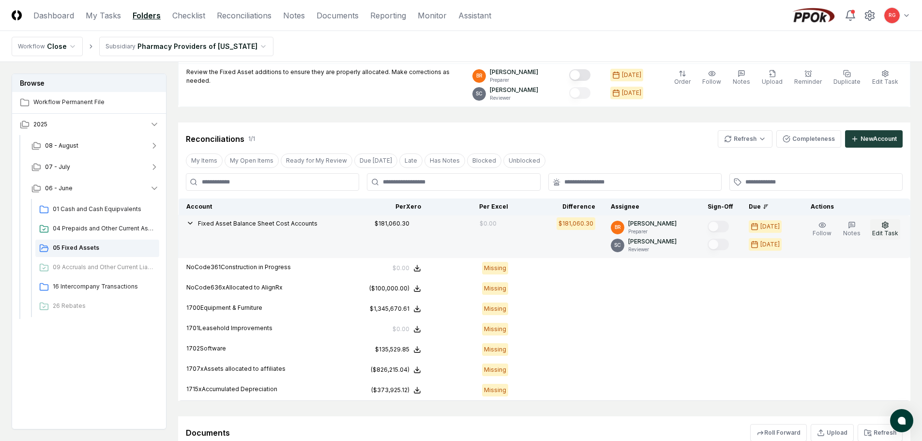
click at [881, 227] on button "Edit Task" at bounding box center [885, 229] width 30 height 20
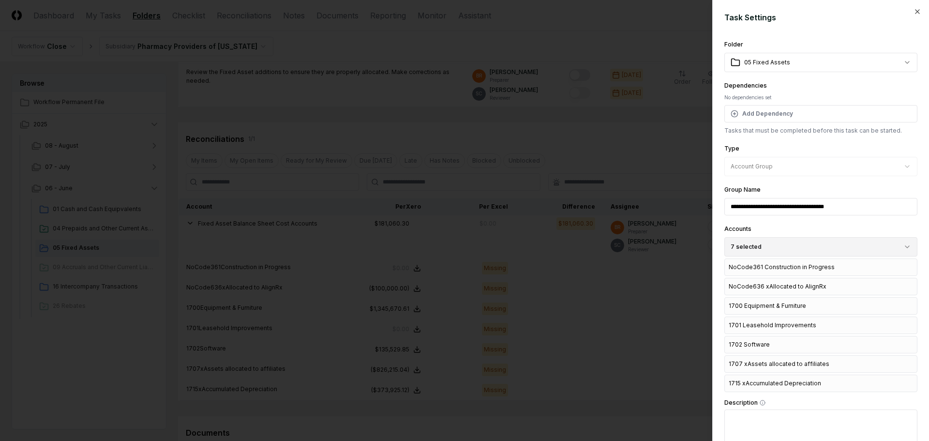
click at [796, 252] on button "7 selected" at bounding box center [821, 246] width 193 height 19
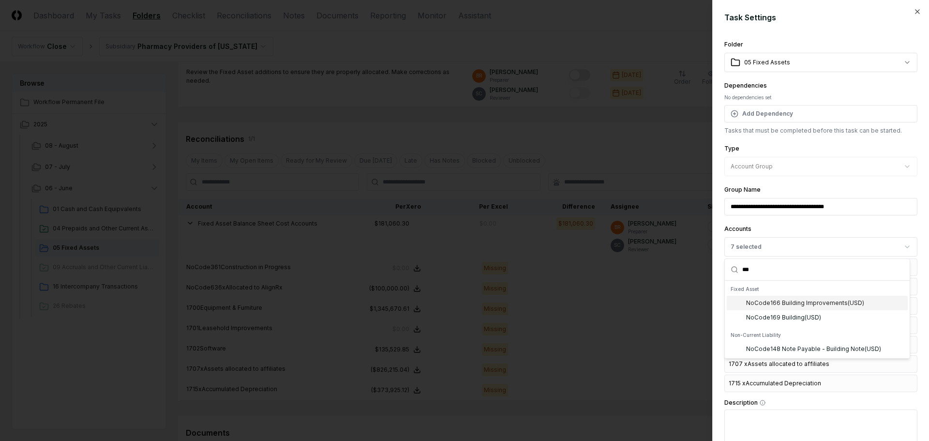
type input "***"
click at [814, 303] on div "NoCode166 Building Improvements ( USD )" at bounding box center [805, 303] width 118 height 9
click at [790, 312] on div "NoCode169 Building ( USD )" at bounding box center [817, 317] width 181 height 15
click at [877, 189] on div "**********" at bounding box center [821, 199] width 193 height 31
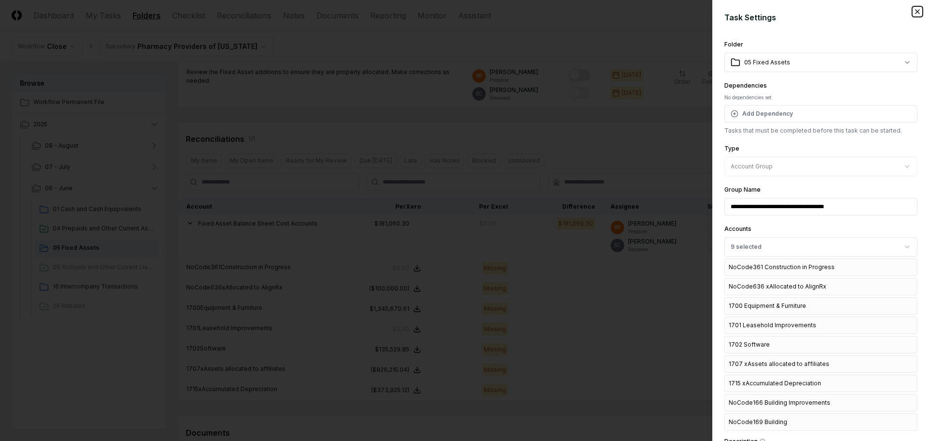
click at [914, 12] on icon "button" at bounding box center [918, 12] width 8 height 8
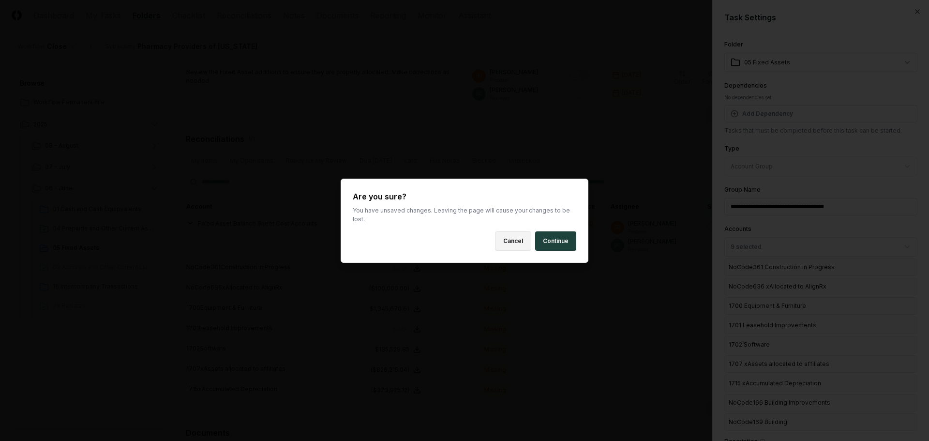
click at [519, 236] on button "Cancel" at bounding box center [513, 240] width 36 height 19
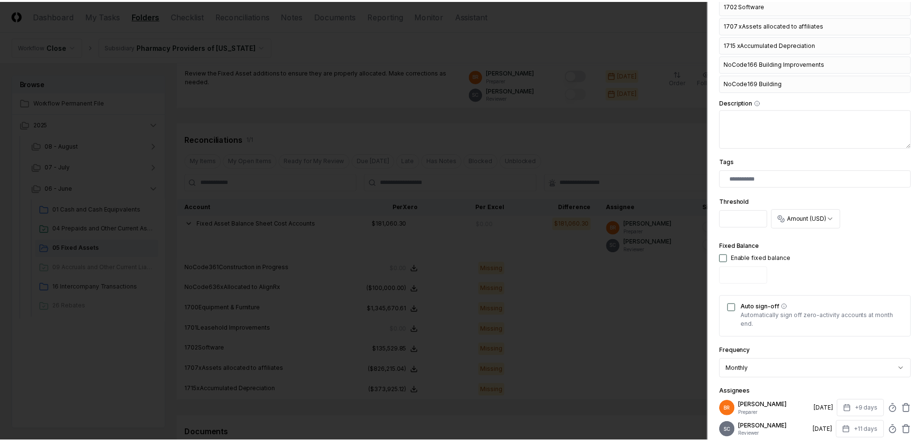
scroll to position [464, 0]
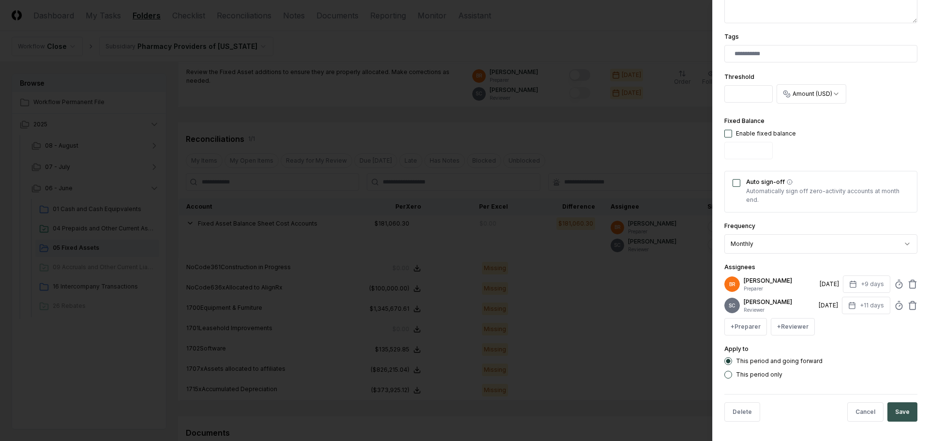
click at [898, 415] on button "Save" at bounding box center [903, 411] width 30 height 19
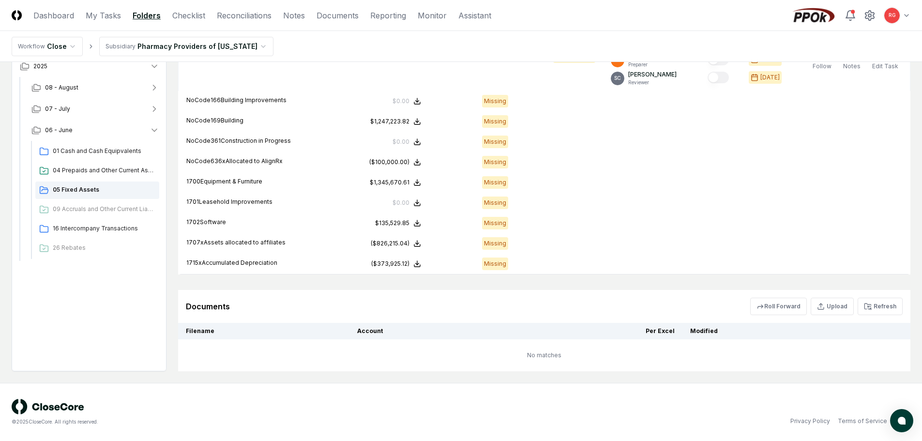
scroll to position [264, 0]
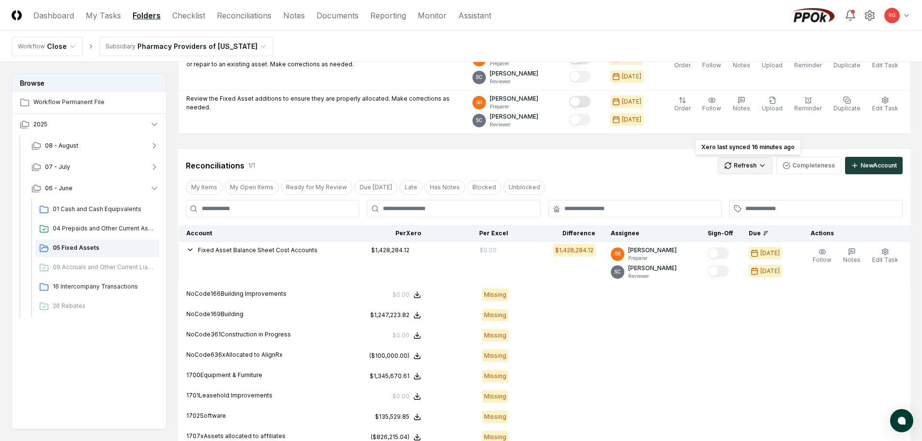
click at [747, 166] on html "CloseCore Dashboard My Tasks Folders Checklist Reconciliations Notes Documents …" at bounding box center [461, 185] width 922 height 898
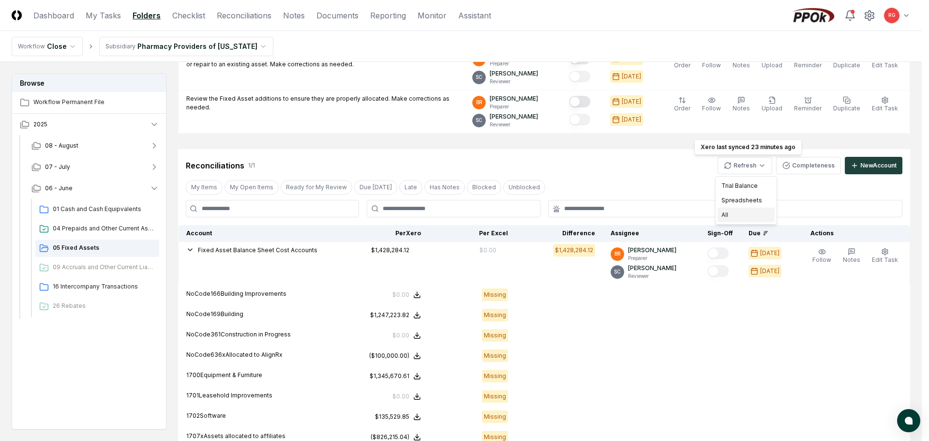
click at [738, 216] on div "All" at bounding box center [746, 215] width 57 height 15
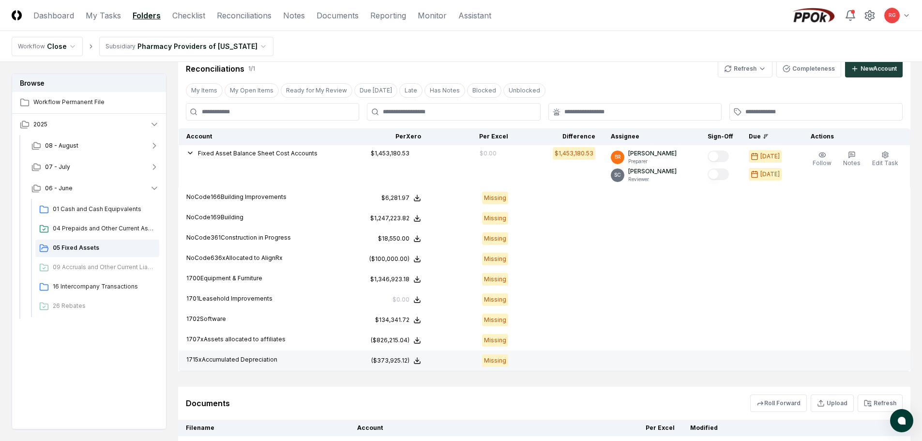
scroll to position [457, 0]
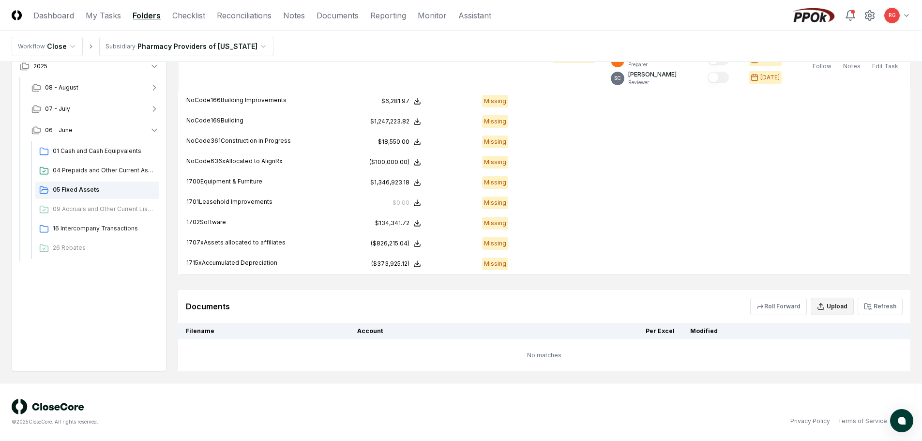
click at [831, 307] on button "Upload" at bounding box center [832, 306] width 43 height 17
click at [831, 358] on input "file" at bounding box center [833, 361] width 138 height 17
type input "**********"
click at [884, 392] on button "Upload" at bounding box center [884, 387] width 36 height 19
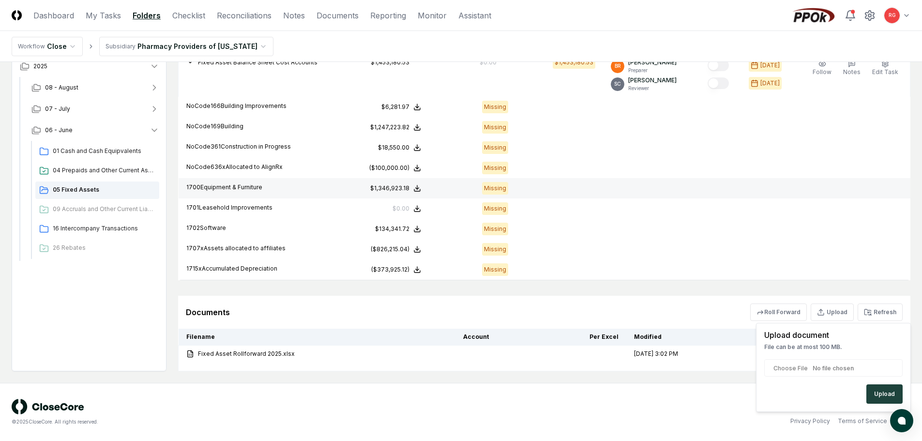
scroll to position [452, 0]
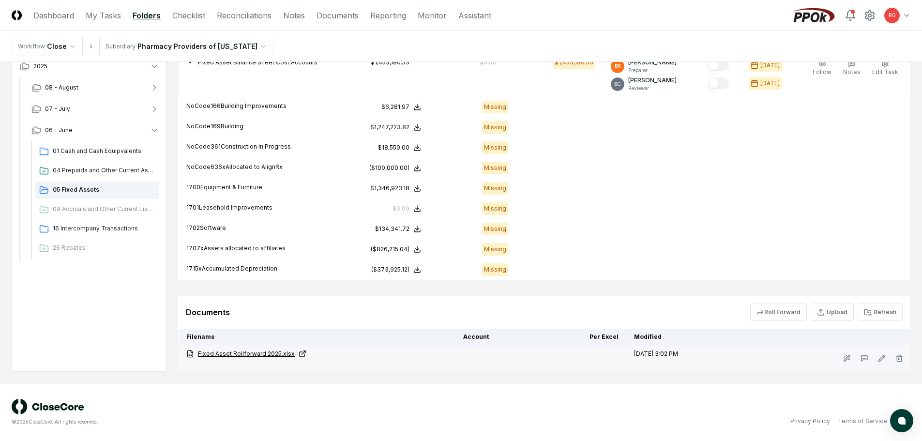
click at [267, 353] on link "Fixed Asset Rollforward 2025.xlsx" at bounding box center [316, 353] width 261 height 9
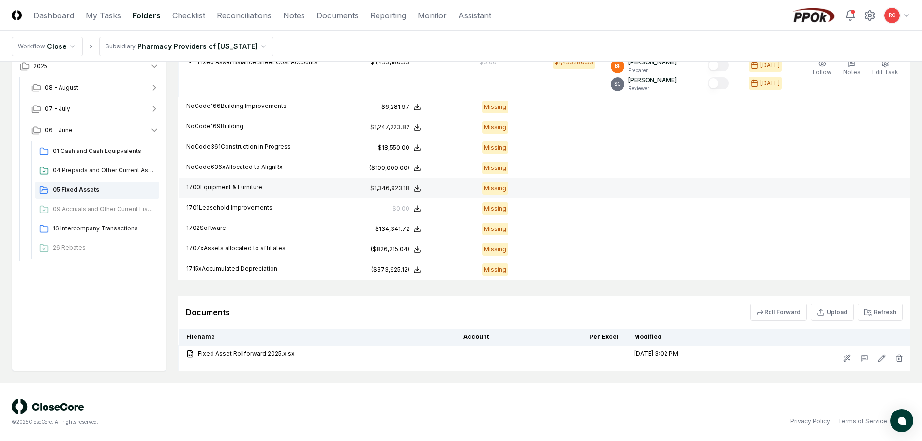
scroll to position [306, 0]
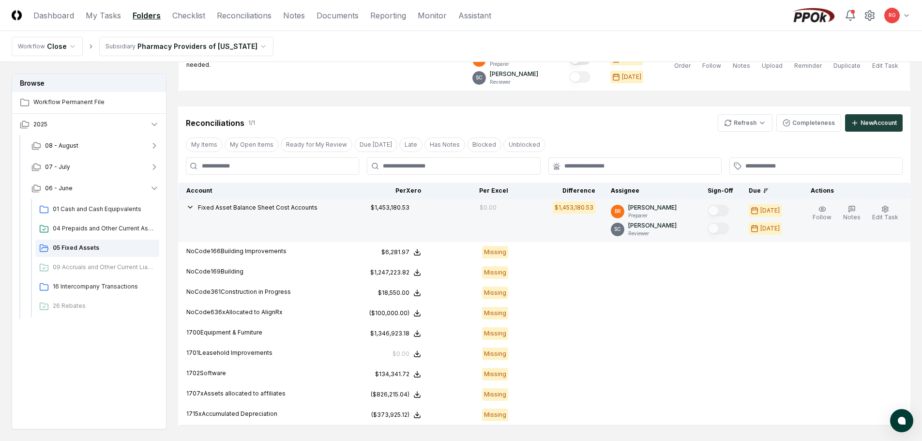
click at [191, 206] on icon "button" at bounding box center [190, 207] width 8 height 8
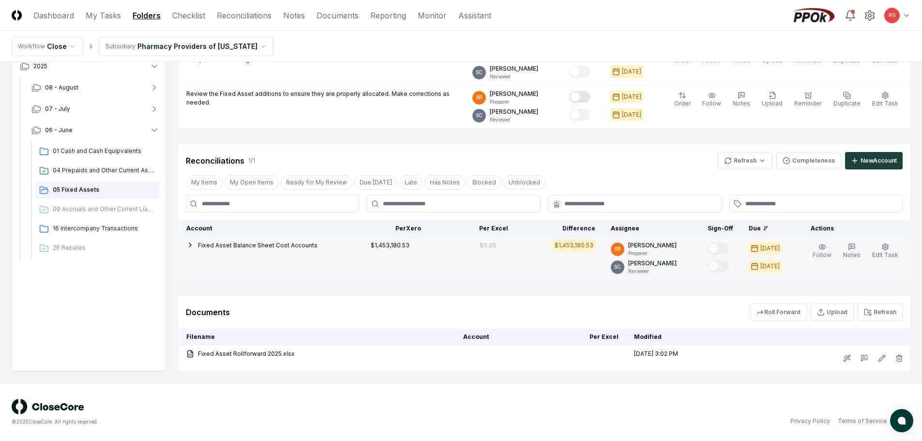
scroll to position [269, 0]
click at [192, 246] on icon "button" at bounding box center [190, 245] width 8 height 8
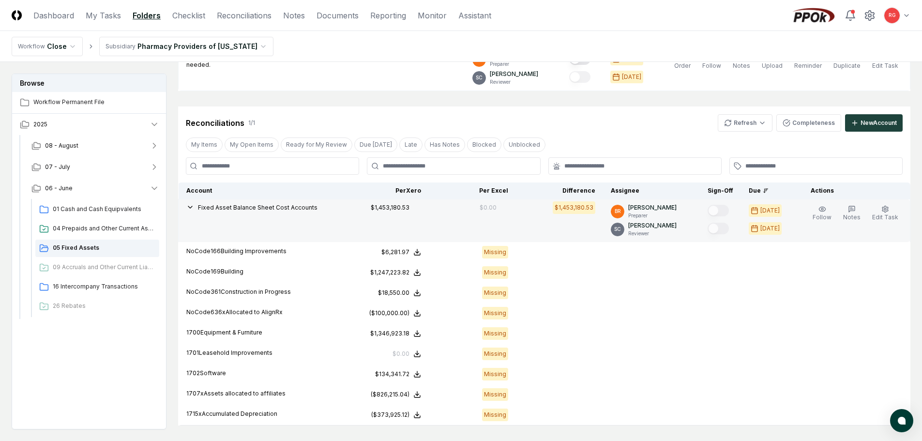
click at [196, 211] on div "Fixed Asset Balance Sheet Cost Accounts" at bounding box center [260, 208] width 148 height 11
click at [190, 207] on icon "button" at bounding box center [190, 207] width 8 height 8
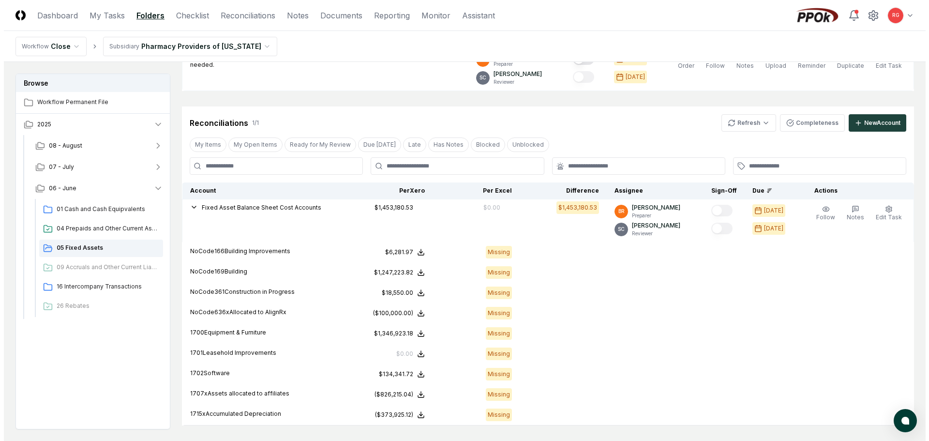
scroll to position [269, 0]
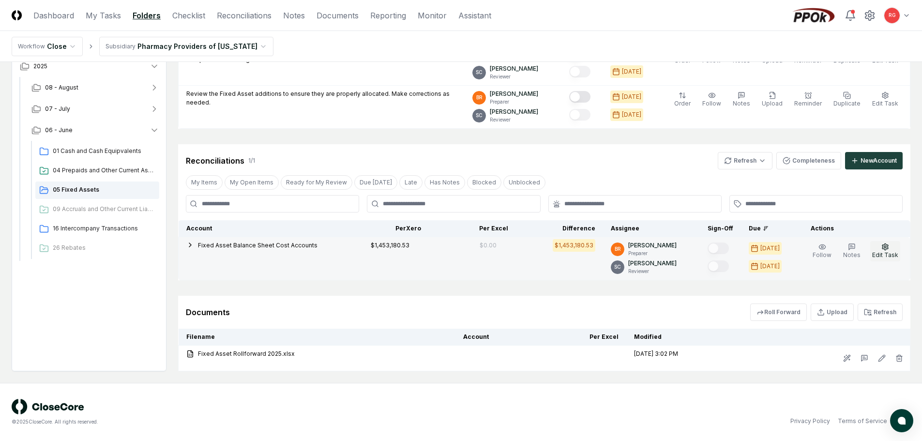
click at [886, 247] on icon "button" at bounding box center [885, 247] width 8 height 8
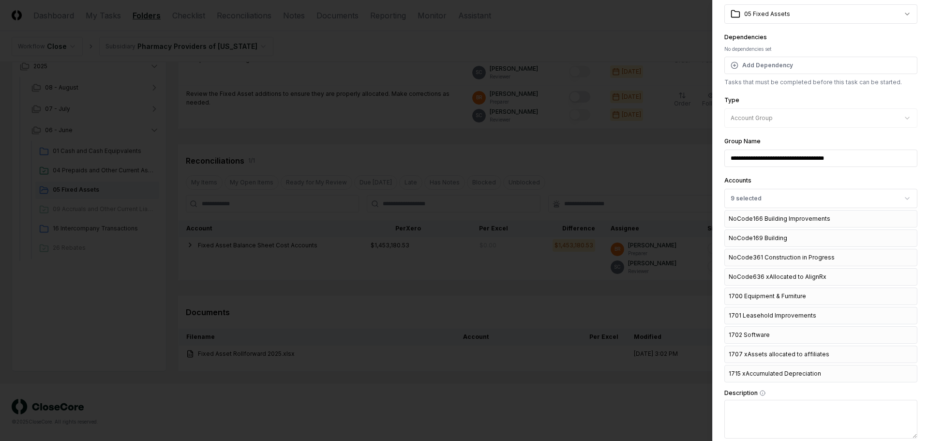
scroll to position [97, 0]
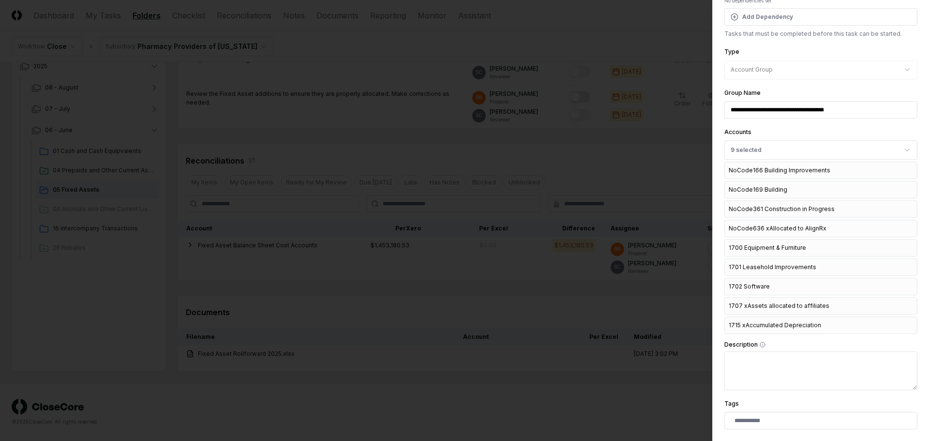
click at [777, 327] on div "1715 xAccumulated Depreciation" at bounding box center [821, 325] width 193 height 17
click at [782, 146] on button "9 selected" at bounding box center [821, 149] width 193 height 19
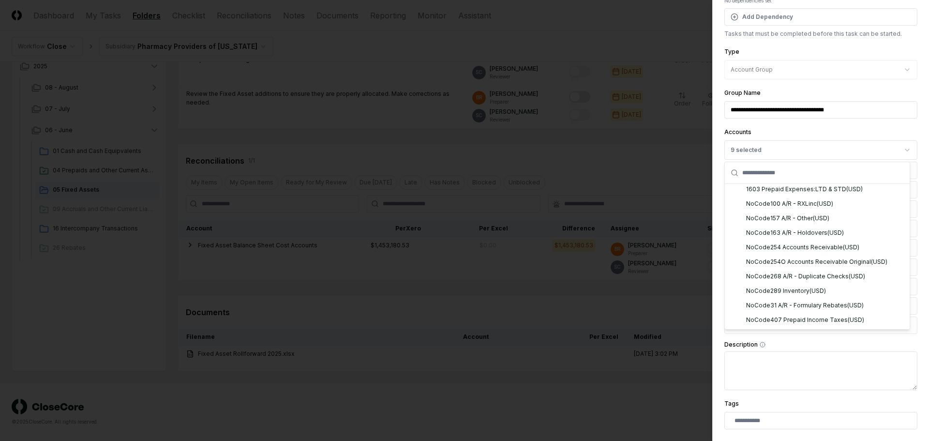
scroll to position [871, 0]
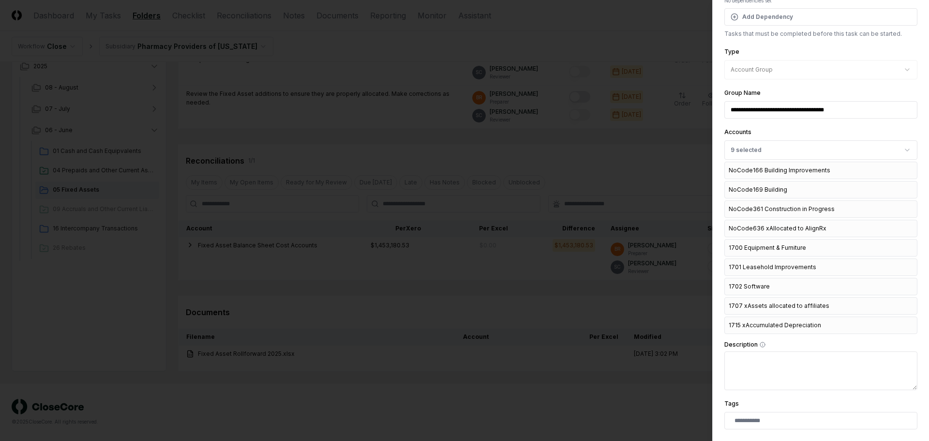
drag, startPoint x: 804, startPoint y: 109, endPoint x: 817, endPoint y: 109, distance: 13.6
click at [817, 109] on input "**********" at bounding box center [821, 109] width 193 height 17
type input "**********"
click at [844, 93] on div "**********" at bounding box center [821, 102] width 193 height 31
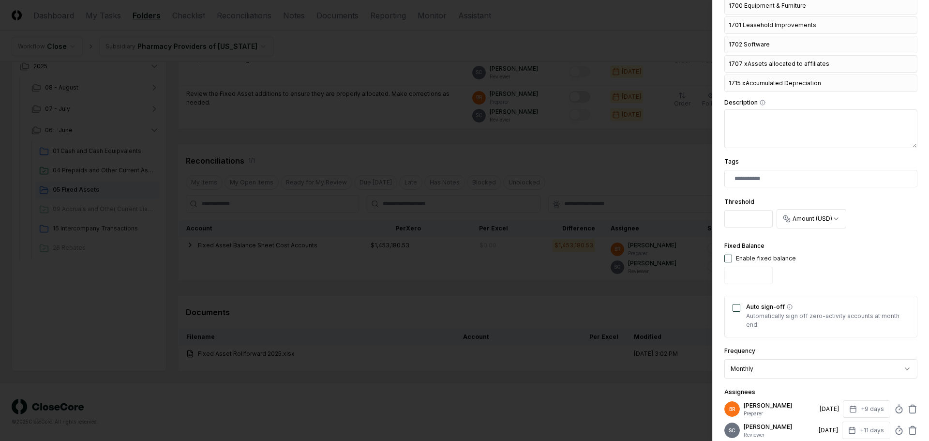
scroll to position [464, 0]
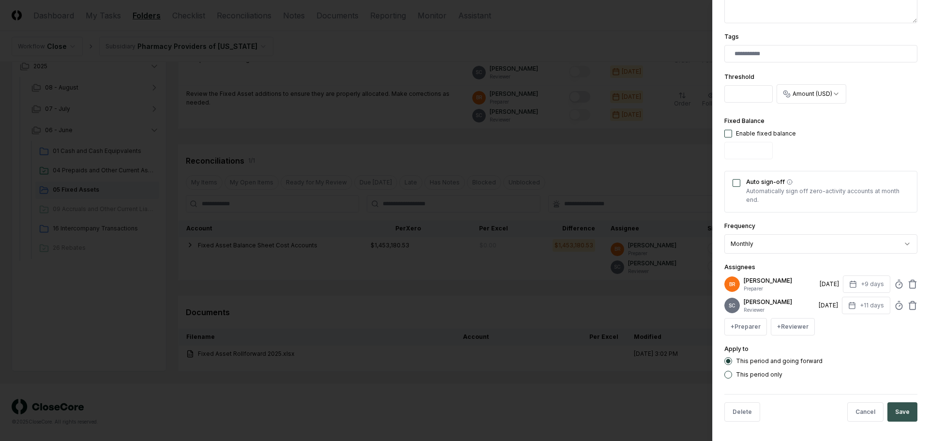
click at [897, 410] on button "Save" at bounding box center [903, 411] width 30 height 19
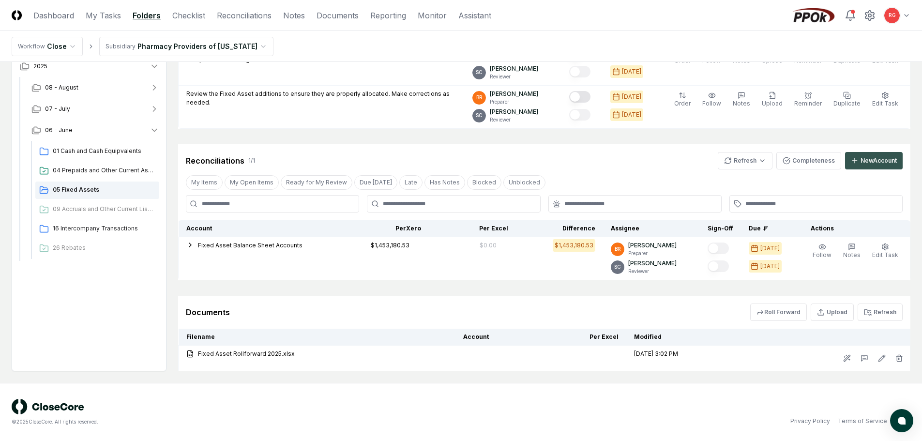
click at [879, 159] on div "New Account" at bounding box center [879, 160] width 36 height 9
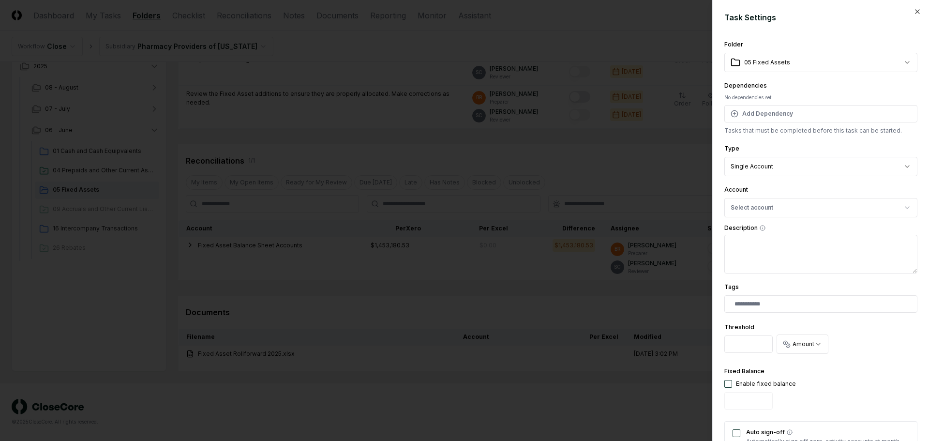
click at [764, 167] on body "CloseCore Dashboard My Tasks Folders Checklist Reconciliations Notes Documents …" at bounding box center [461, 86] width 922 height 710
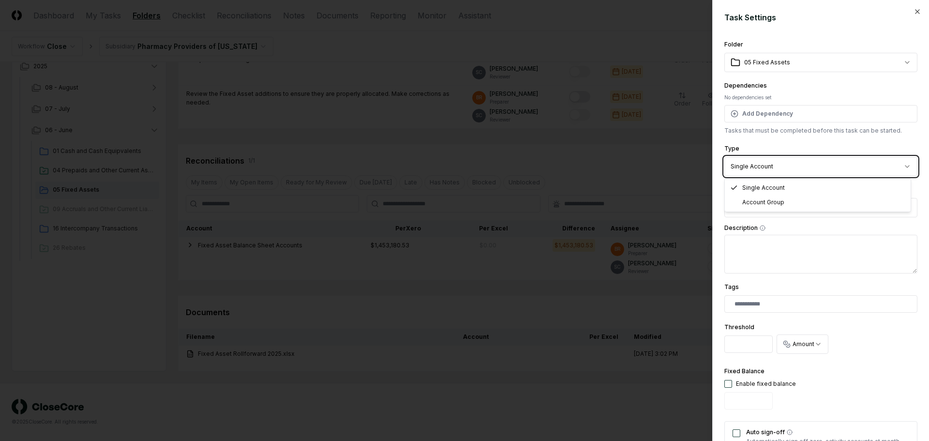
click at [782, 155] on body "CloseCore Dashboard My Tasks Folders Checklist Reconciliations Notes Documents …" at bounding box center [461, 86] width 922 height 710
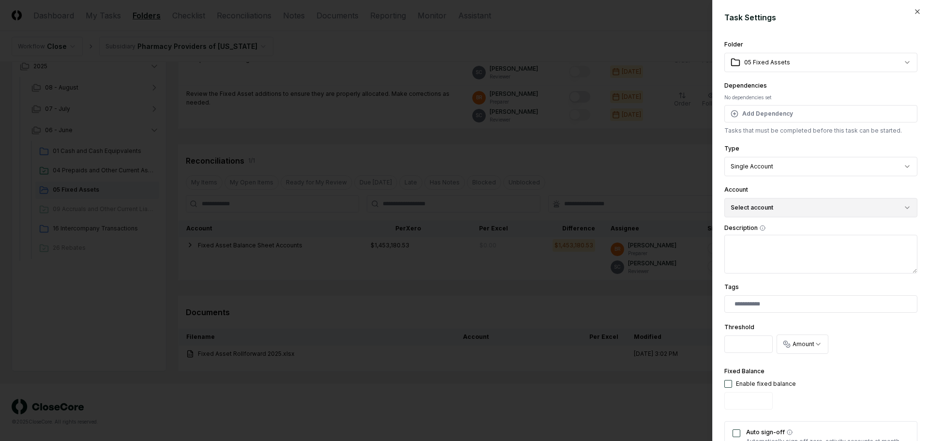
click at [767, 212] on button "Select account" at bounding box center [821, 207] width 193 height 19
type input "****"
click at [768, 264] on div "6012 Depreciation ( USD )" at bounding box center [780, 263] width 68 height 9
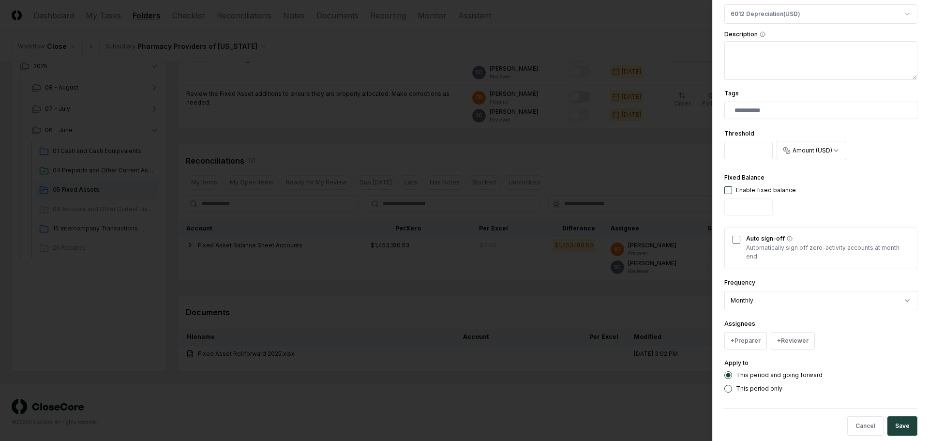
scroll to position [208, 0]
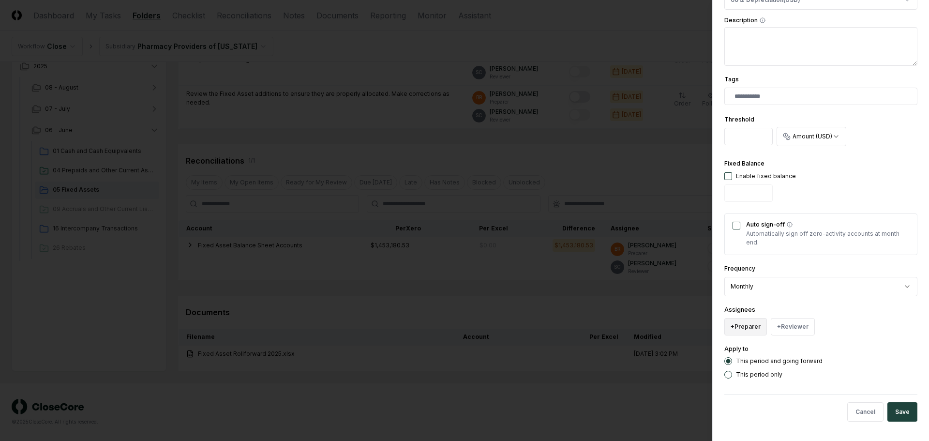
click at [747, 327] on button "+ Preparer" at bounding box center [746, 326] width 43 height 17
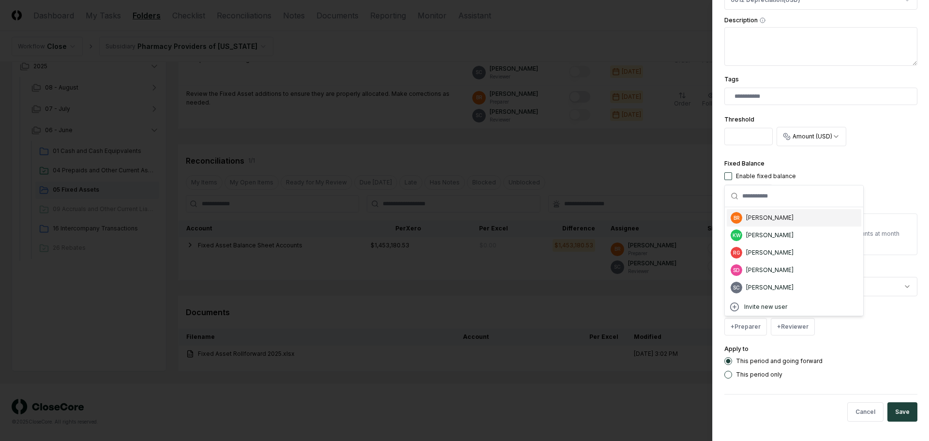
drag, startPoint x: 769, startPoint y: 225, endPoint x: 771, endPoint y: 233, distance: 8.9
click at [769, 225] on div "BR [PERSON_NAME]" at bounding box center [794, 217] width 135 height 17
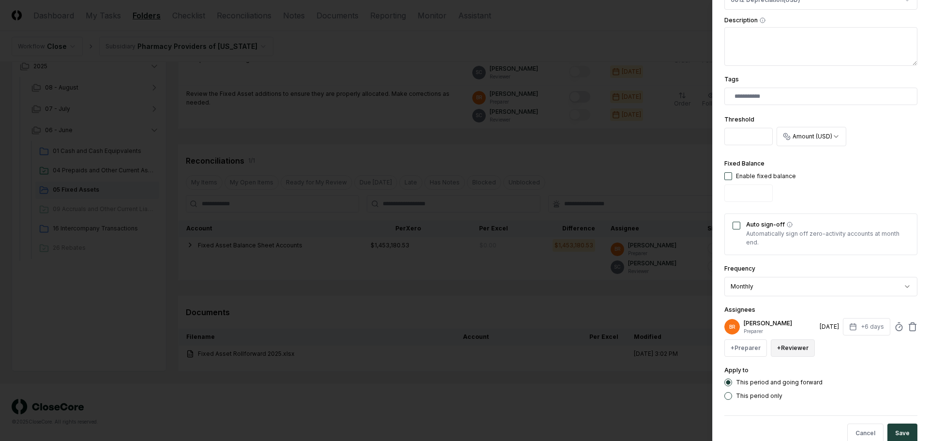
click at [798, 351] on button "+ Reviewer" at bounding box center [793, 347] width 44 height 17
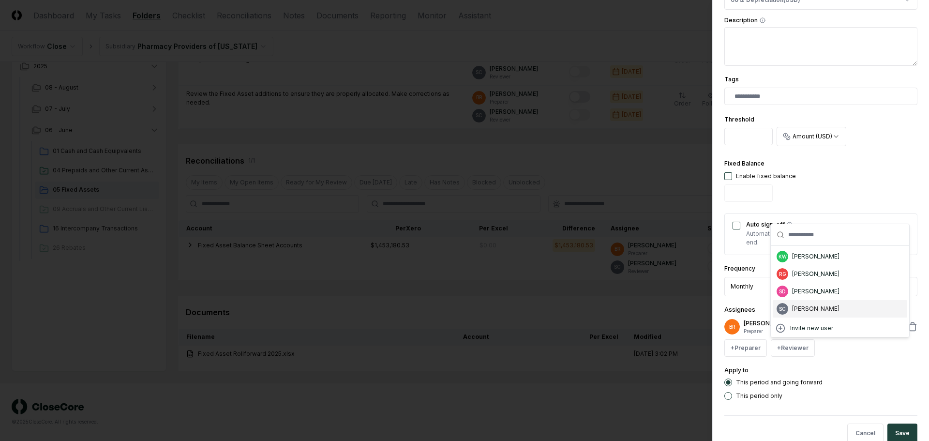
click at [806, 308] on div "[PERSON_NAME]" at bounding box center [815, 308] width 47 height 9
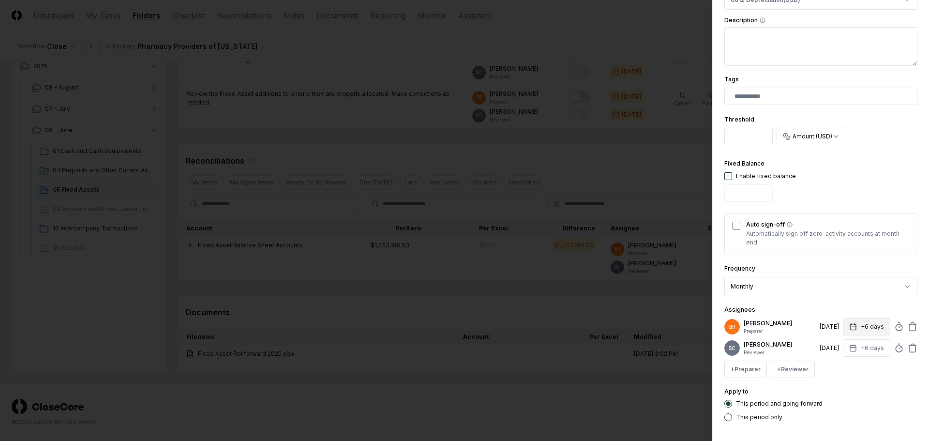
click at [853, 326] on button "+6 days" at bounding box center [866, 326] width 47 height 17
click at [836, 364] on input "*" at bounding box center [830, 364] width 34 height 17
click at [835, 363] on input "*" at bounding box center [830, 364] width 34 height 17
click at [834, 363] on input "**" at bounding box center [829, 364] width 34 height 17
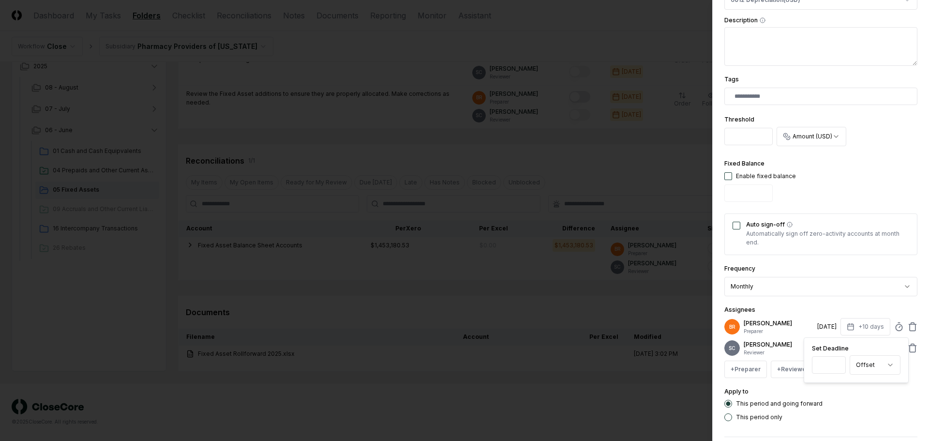
click at [834, 363] on input "**" at bounding box center [829, 364] width 34 height 17
click at [838, 366] on input "**" at bounding box center [830, 364] width 34 height 17
type input "*"
click at [839, 366] on input "*" at bounding box center [830, 364] width 34 height 17
click at [833, 313] on div "Assignees BR [PERSON_NAME] Preparer [DATE] +9 days Set Deadline * Offset ******…" at bounding box center [821, 341] width 193 height 74
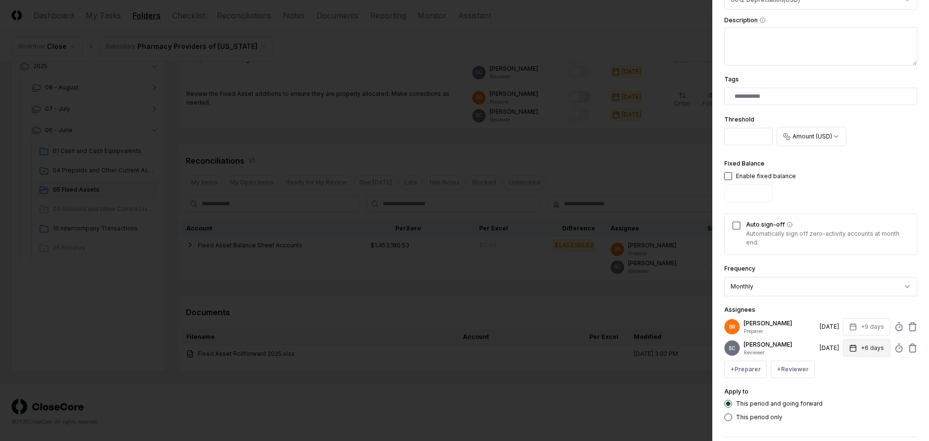
click at [851, 344] on button "+6 days" at bounding box center [866, 347] width 47 height 17
click at [839, 384] on input "*" at bounding box center [830, 386] width 34 height 17
click at [839, 383] on input "*" at bounding box center [831, 386] width 34 height 17
click at [839, 383] on input "**" at bounding box center [830, 386] width 34 height 17
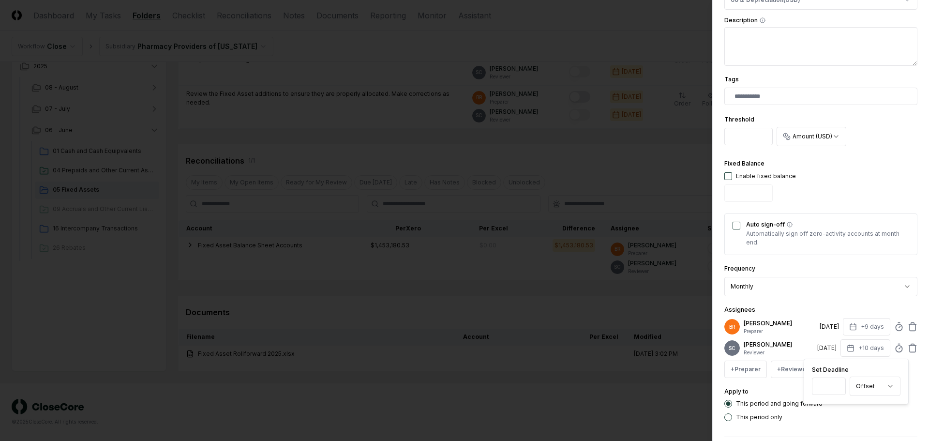
type input "**"
click at [839, 383] on input "**" at bounding box center [829, 386] width 34 height 17
click at [827, 308] on div "Assignees BR [PERSON_NAME] Preparer [DATE] +9 days SC [PERSON_NAME] Reviewer [D…" at bounding box center [821, 341] width 193 height 74
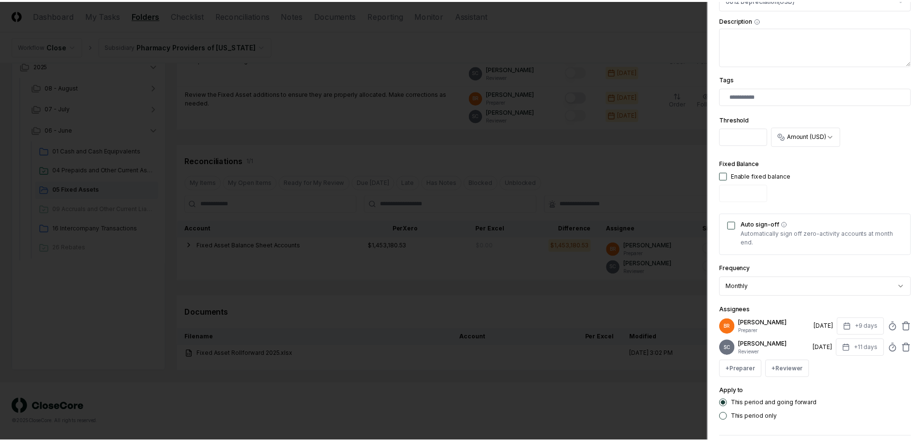
scroll to position [250, 0]
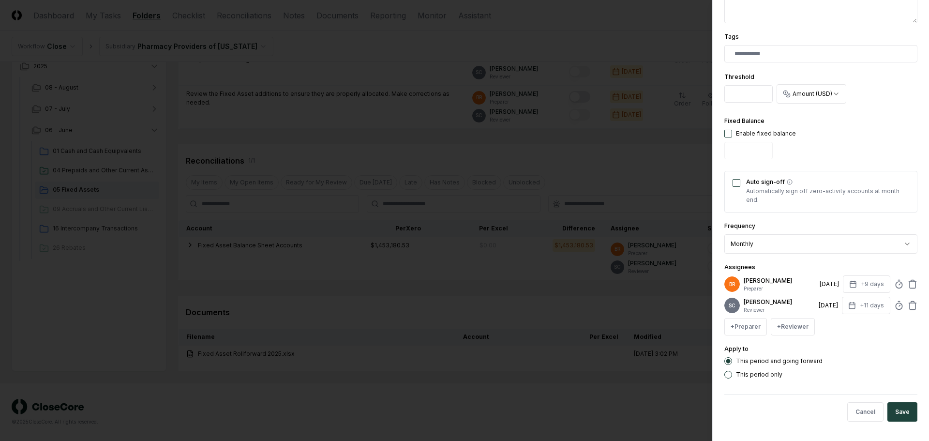
click at [893, 411] on button "Save" at bounding box center [903, 411] width 30 height 19
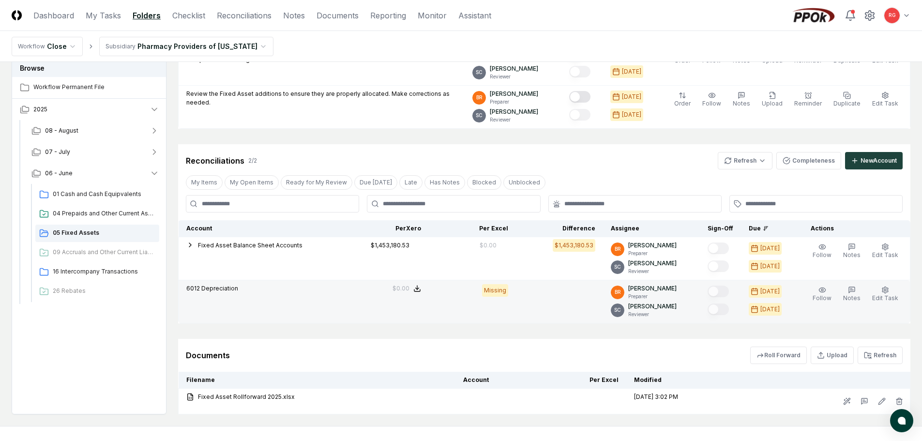
scroll to position [312, 0]
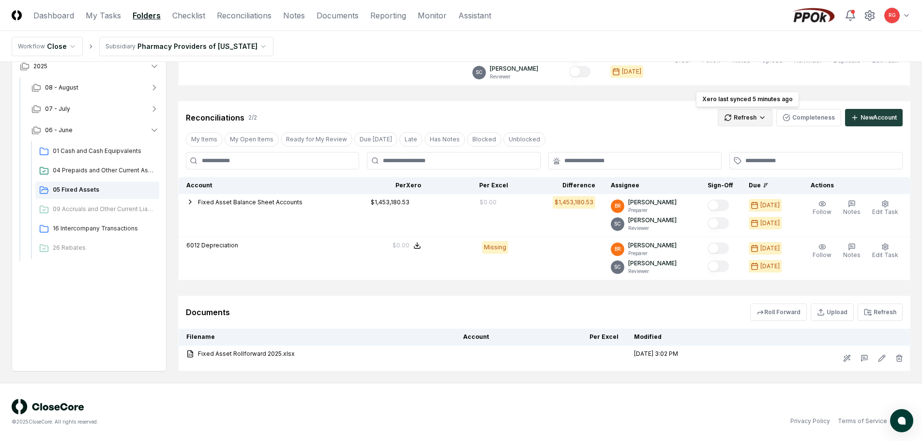
click at [760, 117] on html "CloseCore Dashboard My Tasks Folders Checklist Reconciliations Notes Documents …" at bounding box center [461, 64] width 922 height 753
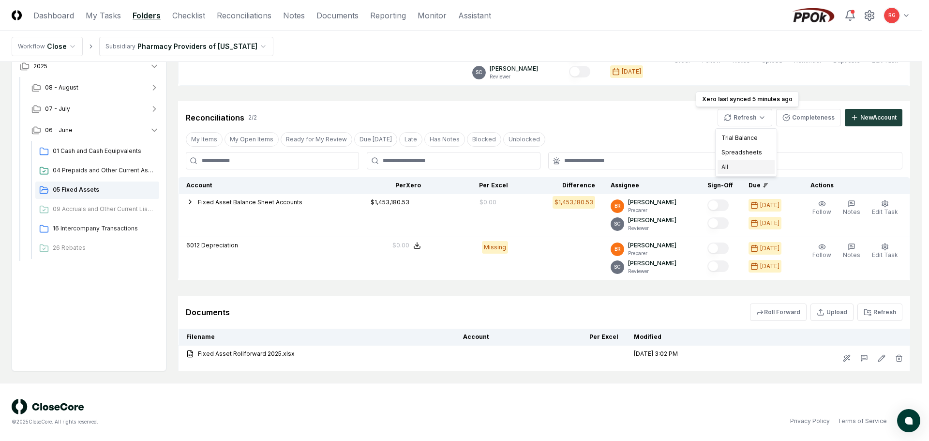
click at [749, 166] on div "All" at bounding box center [746, 167] width 57 height 15
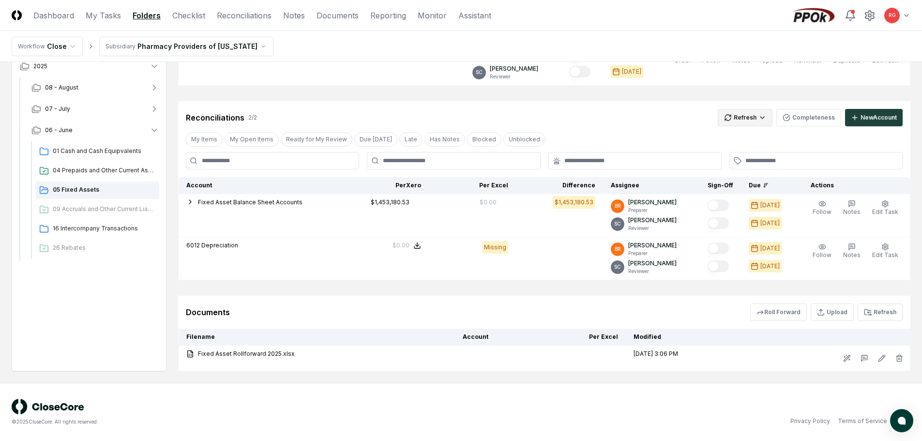
click at [743, 120] on html "CloseCore Dashboard My Tasks Folders Checklist Reconciliations Notes Documents …" at bounding box center [461, 64] width 922 height 753
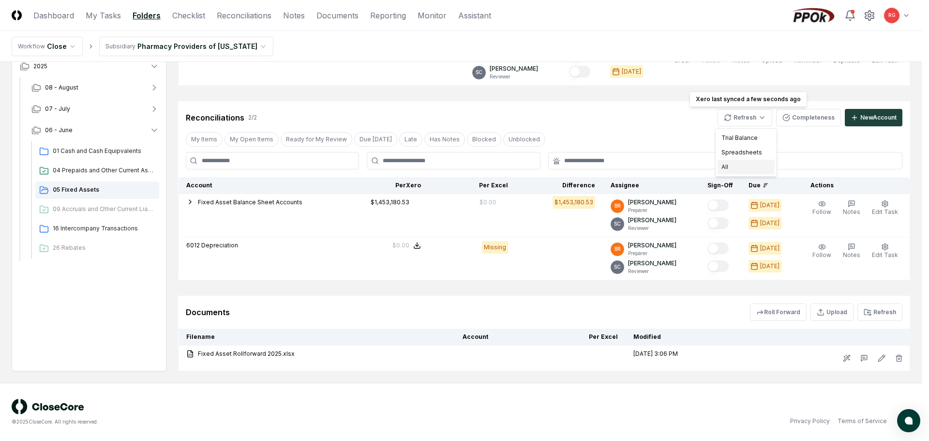
click at [723, 166] on div "All" at bounding box center [746, 167] width 57 height 15
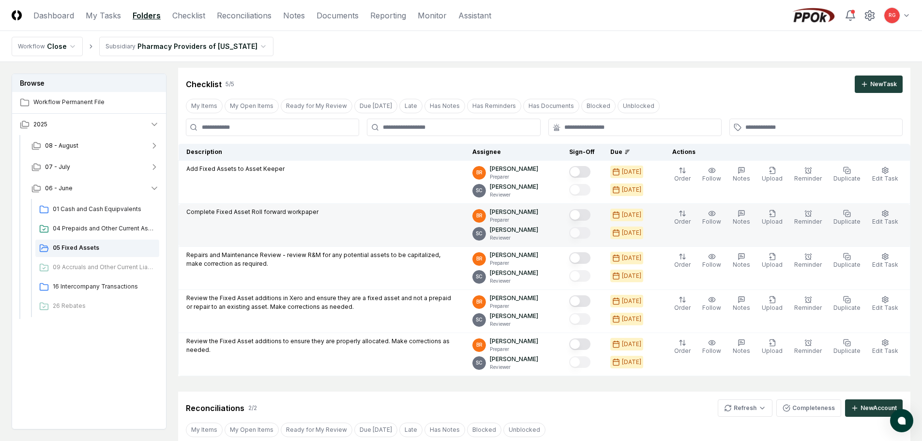
scroll to position [0, 0]
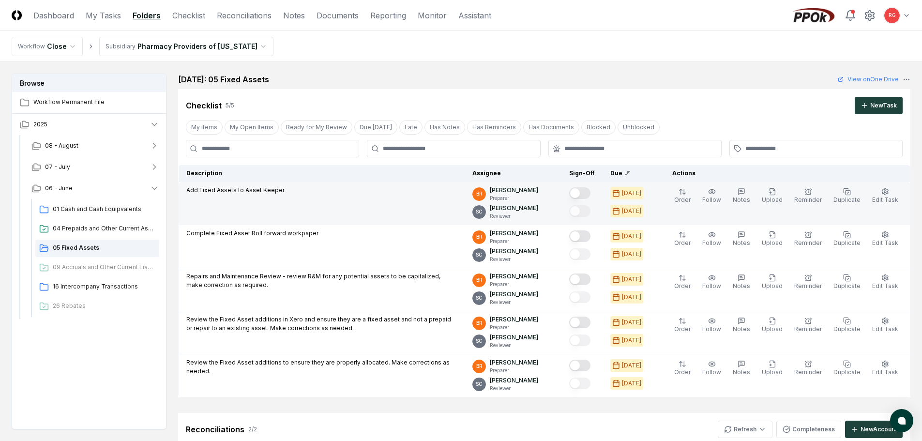
click at [586, 191] on button "Mark complete" at bounding box center [579, 193] width 21 height 12
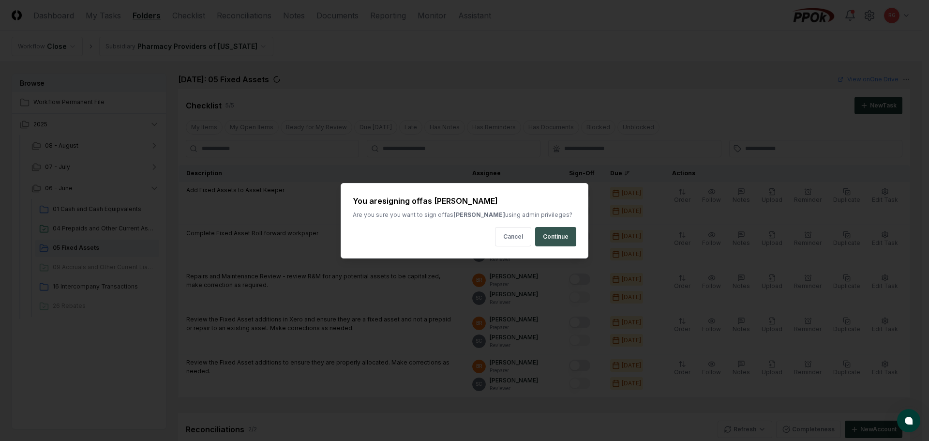
click at [556, 234] on button "Continue" at bounding box center [555, 236] width 41 height 19
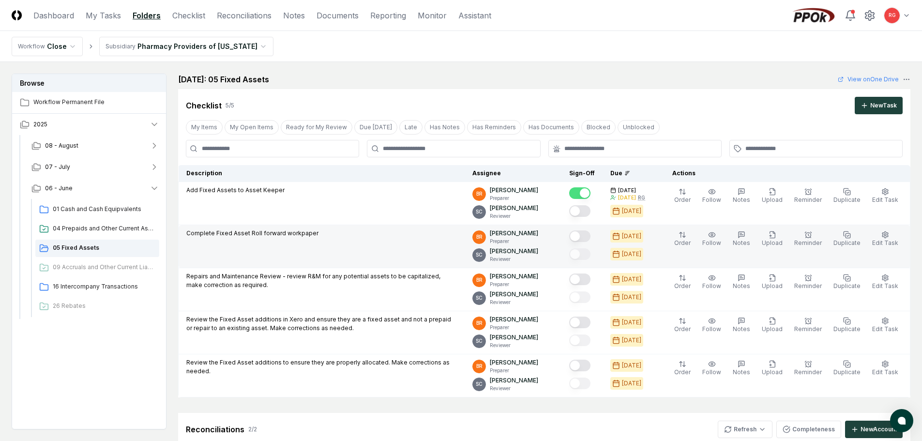
click at [589, 237] on button "Mark complete" at bounding box center [579, 236] width 21 height 12
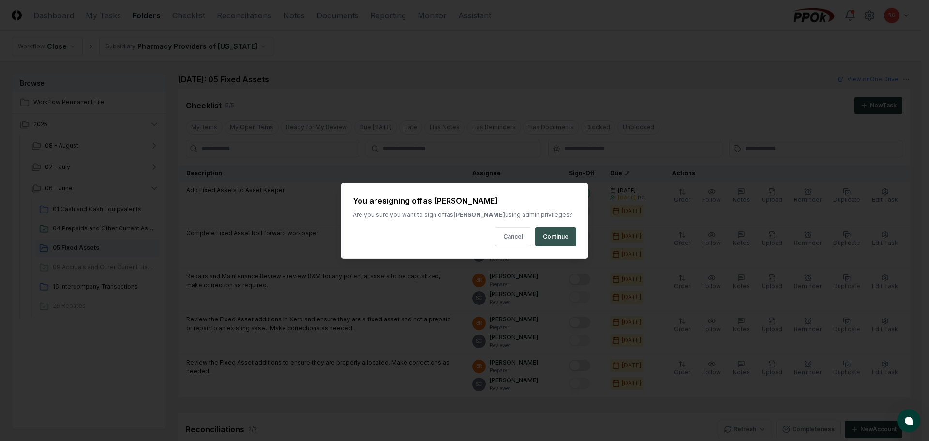
click at [559, 240] on button "Continue" at bounding box center [555, 236] width 41 height 19
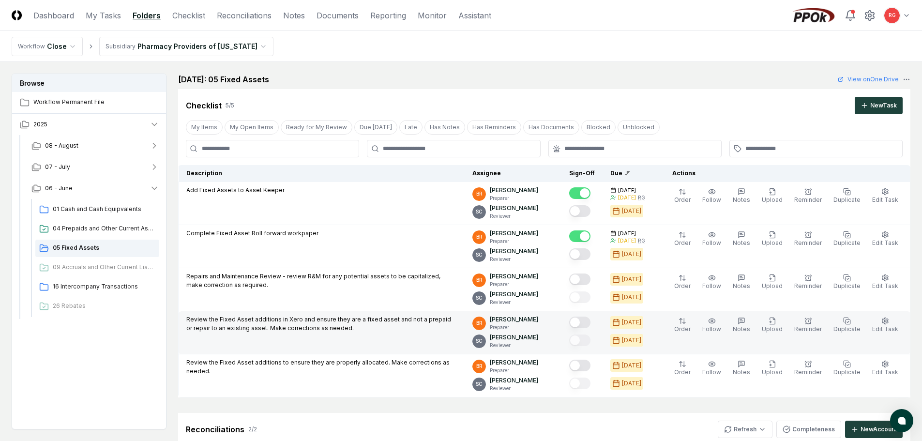
click at [587, 320] on button "Mark complete" at bounding box center [579, 323] width 21 height 12
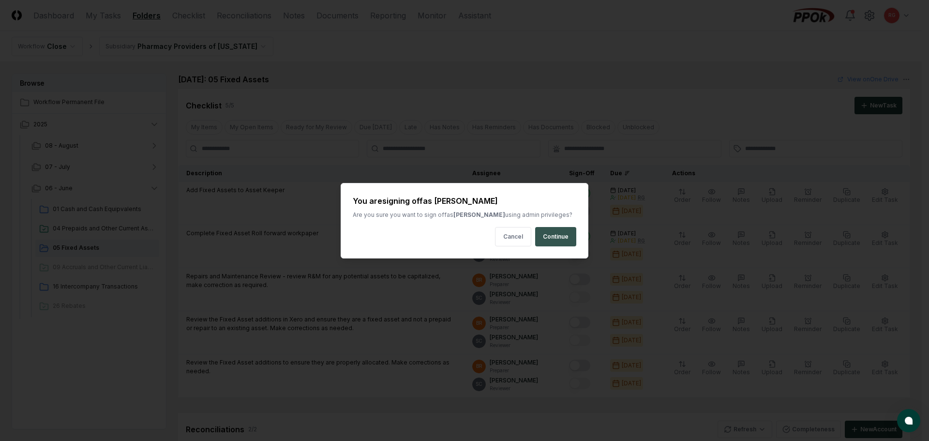
click at [558, 233] on button "Continue" at bounding box center [555, 236] width 41 height 19
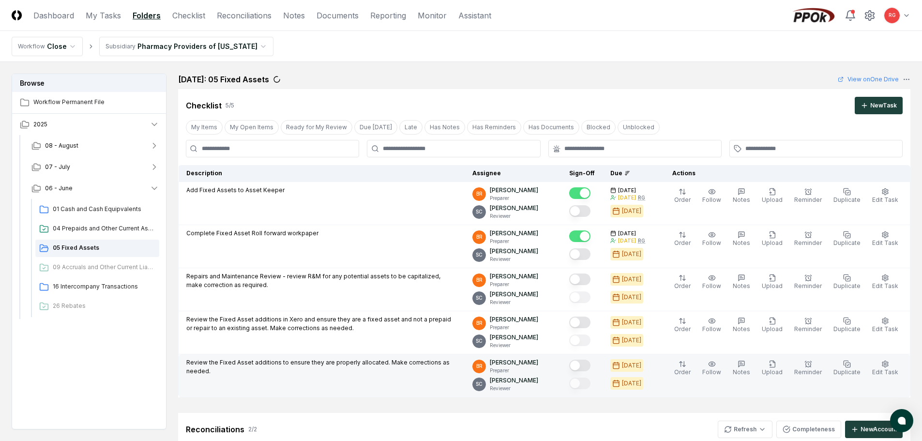
click at [589, 363] on button "Mark complete" at bounding box center [579, 366] width 21 height 12
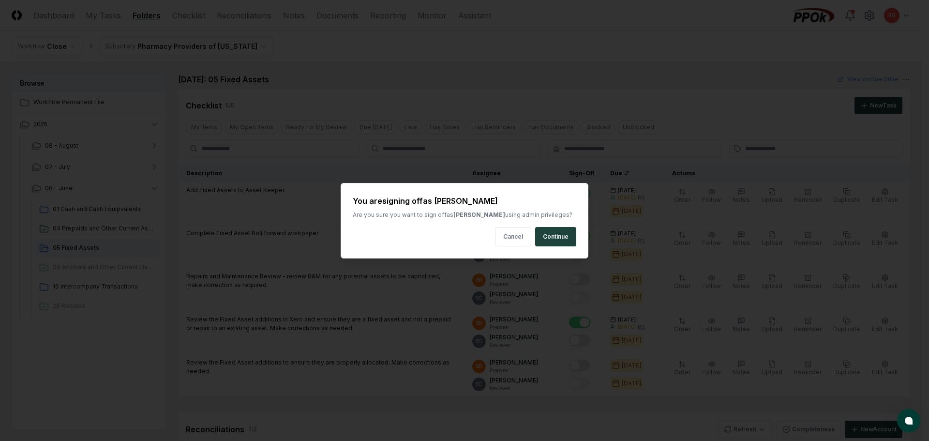
click at [552, 232] on button "Continue" at bounding box center [555, 236] width 41 height 19
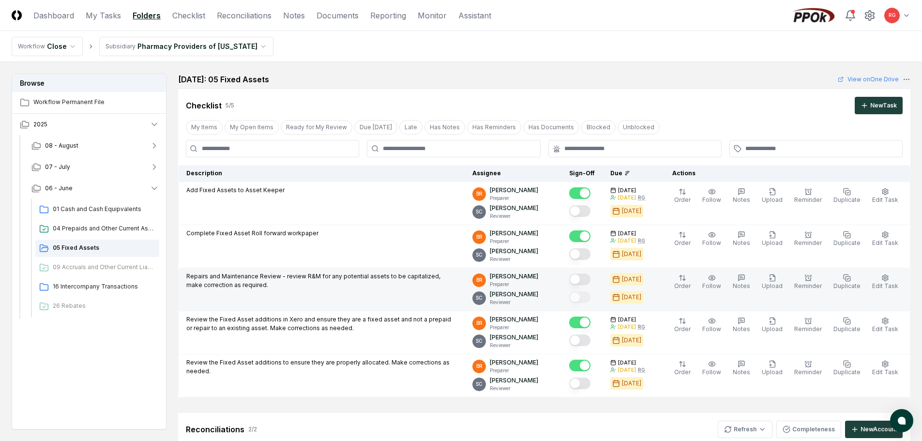
click at [588, 279] on button "Mark complete" at bounding box center [579, 279] width 21 height 12
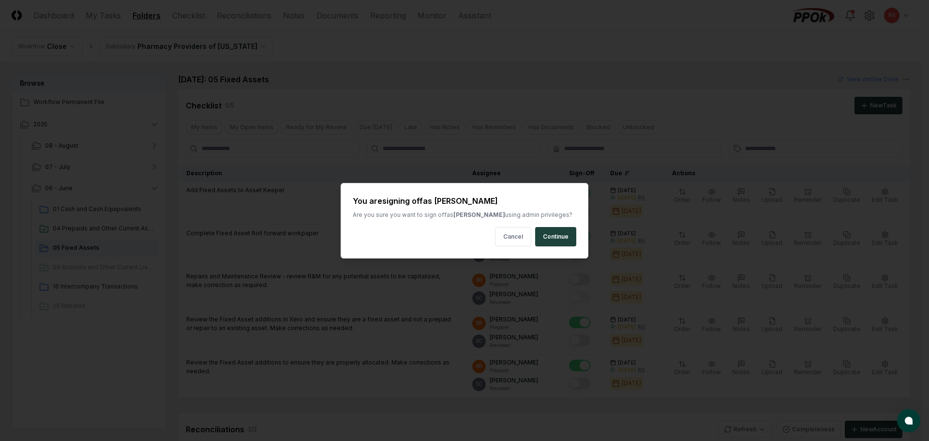
click at [551, 246] on div "You are signing off as [PERSON_NAME] Are you sure you want to sign off as [PERS…" at bounding box center [465, 221] width 248 height 76
click at [549, 237] on button "Continue" at bounding box center [555, 236] width 41 height 19
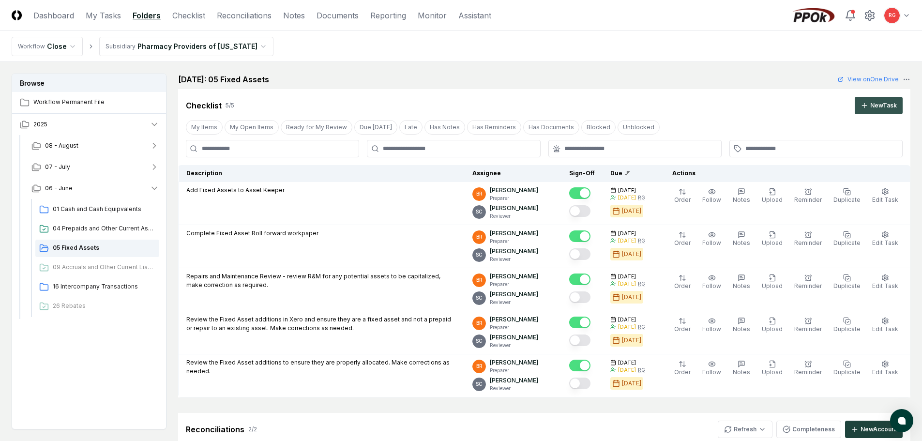
click at [865, 106] on icon at bounding box center [865, 106] width 8 height 8
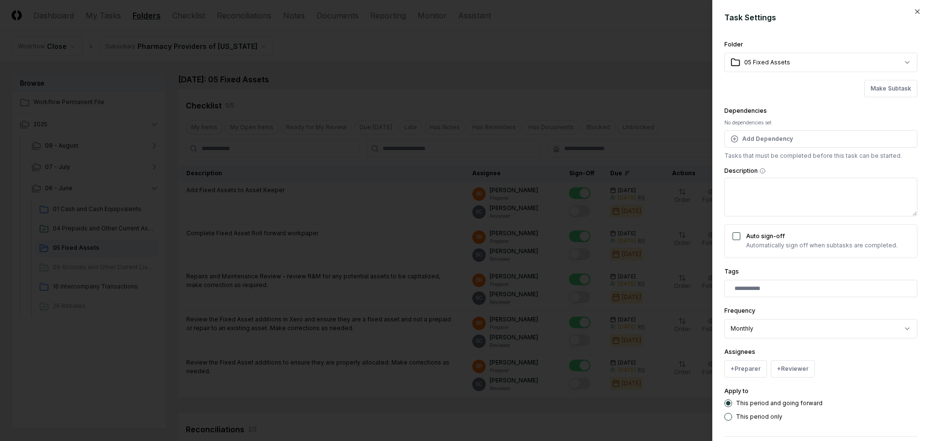
click at [771, 189] on textarea "Description" at bounding box center [821, 197] width 193 height 39
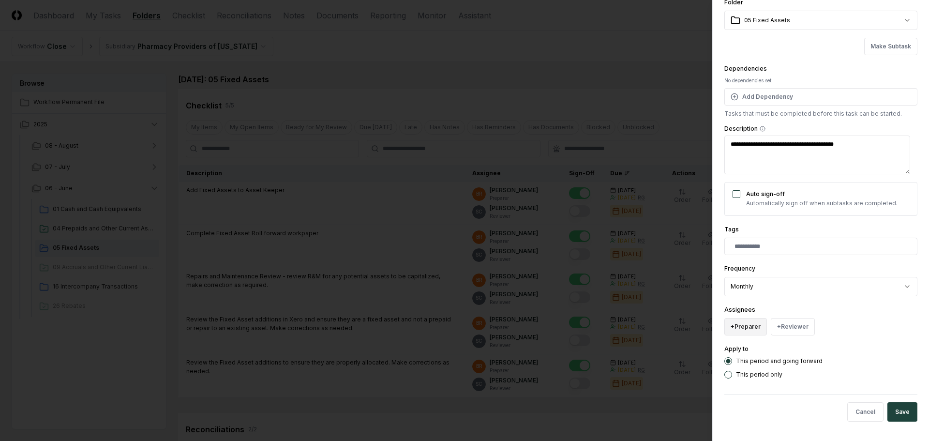
type textarea "**********"
click at [741, 329] on button "+ Preparer" at bounding box center [746, 326] width 43 height 17
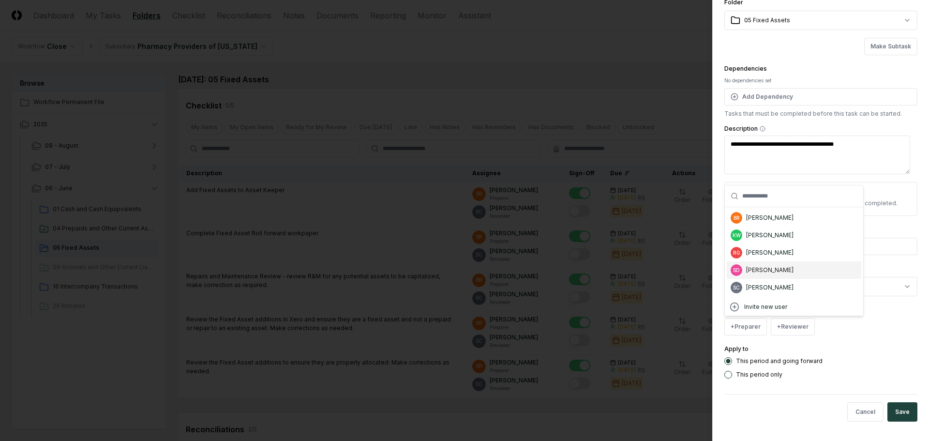
click at [765, 284] on div "[PERSON_NAME]" at bounding box center [769, 287] width 47 height 9
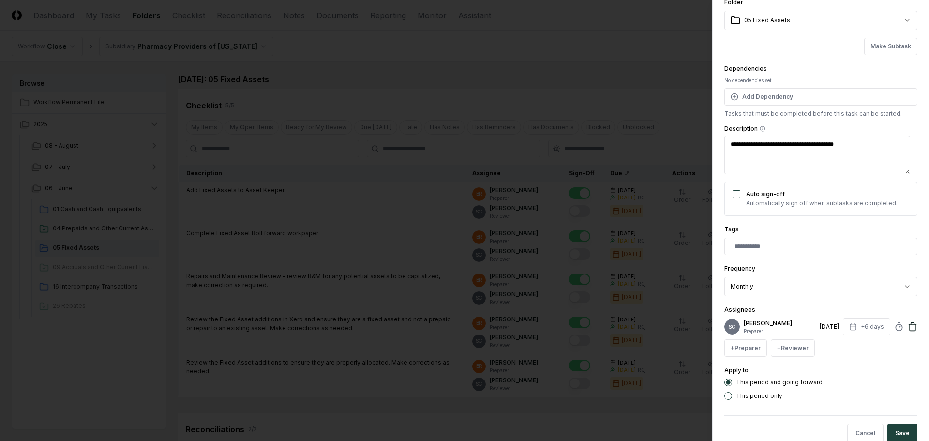
click at [908, 323] on icon at bounding box center [913, 327] width 10 height 10
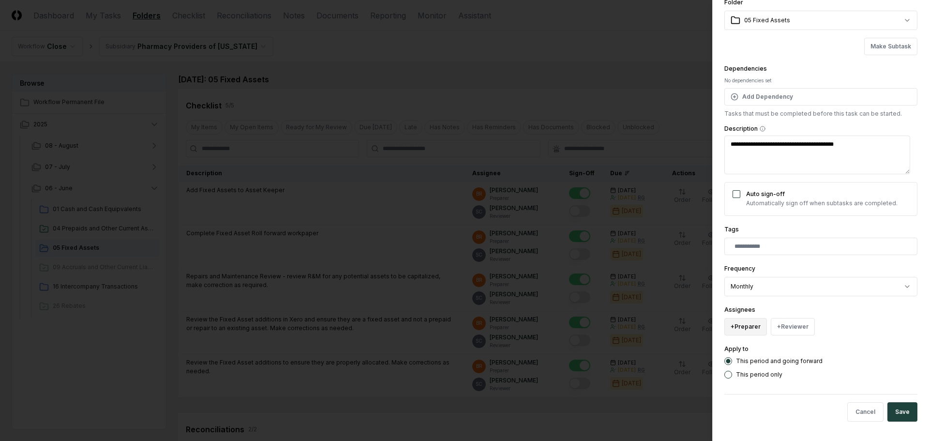
click at [756, 331] on button "+ Preparer" at bounding box center [746, 326] width 43 height 17
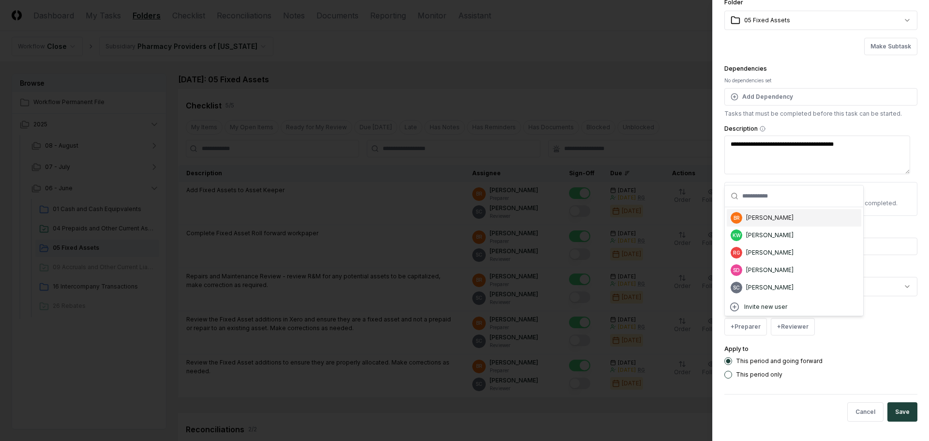
click at [762, 214] on div "[PERSON_NAME]" at bounding box center [769, 217] width 47 height 9
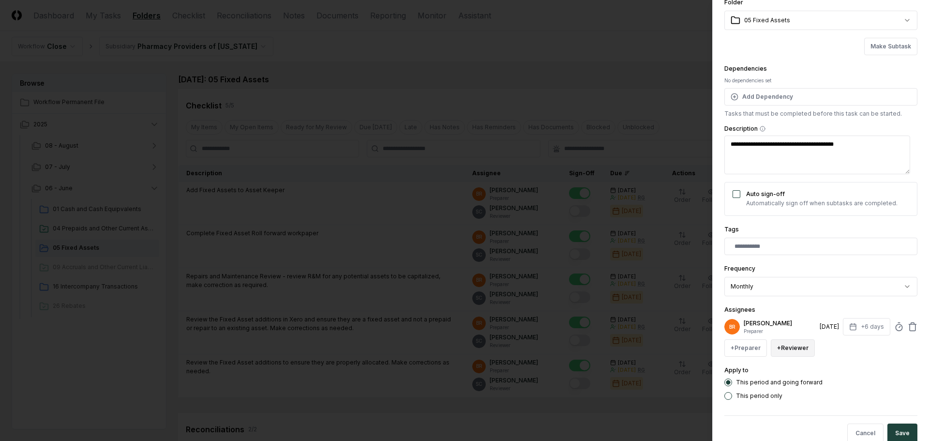
click at [786, 345] on button "+ Reviewer" at bounding box center [793, 347] width 44 height 17
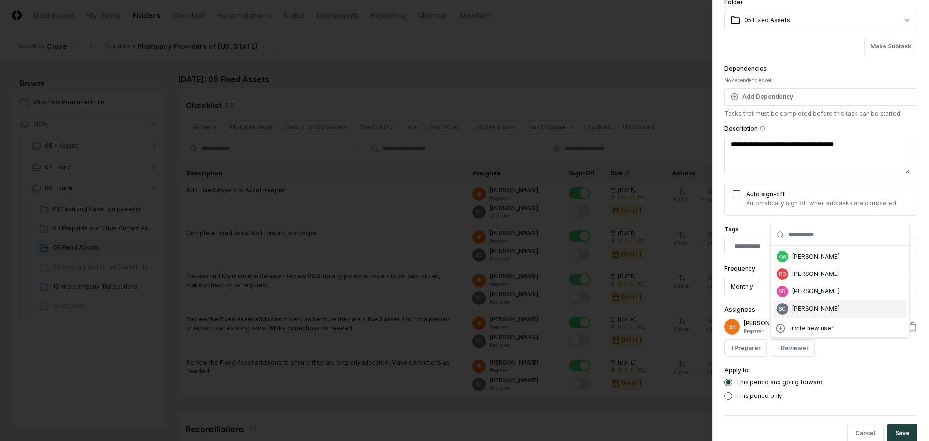
click at [804, 305] on div "[PERSON_NAME]" at bounding box center [815, 308] width 47 height 9
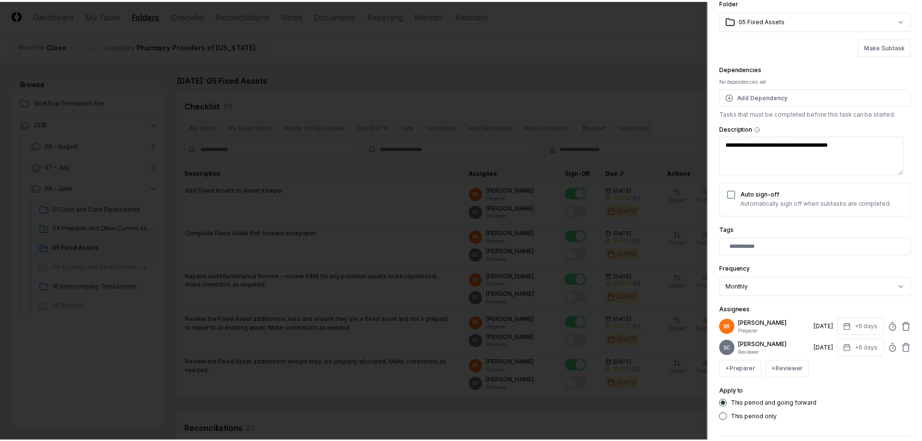
scroll to position [85, 0]
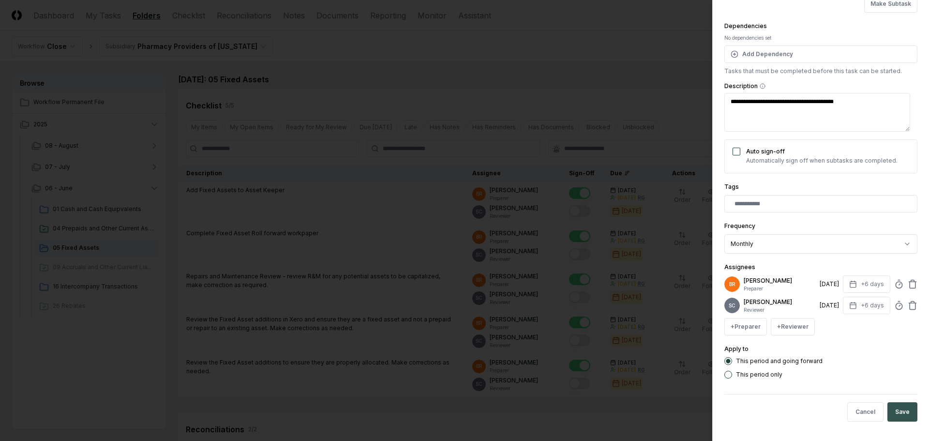
click at [888, 408] on button "Save" at bounding box center [903, 411] width 30 height 19
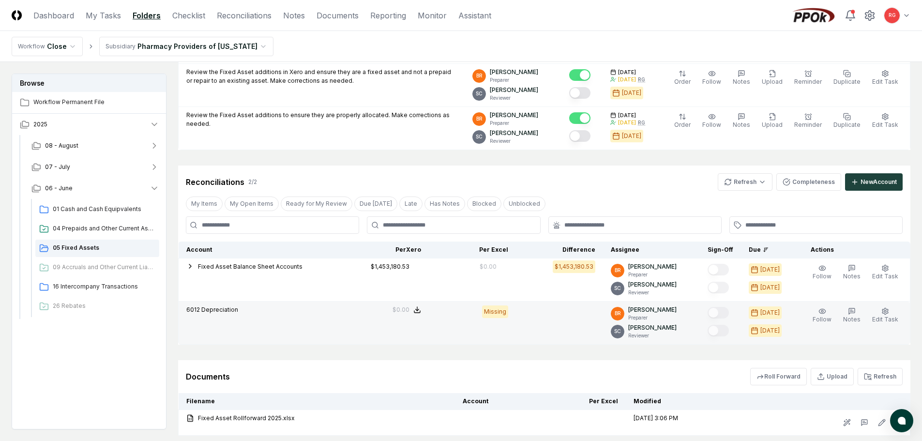
scroll to position [355, 0]
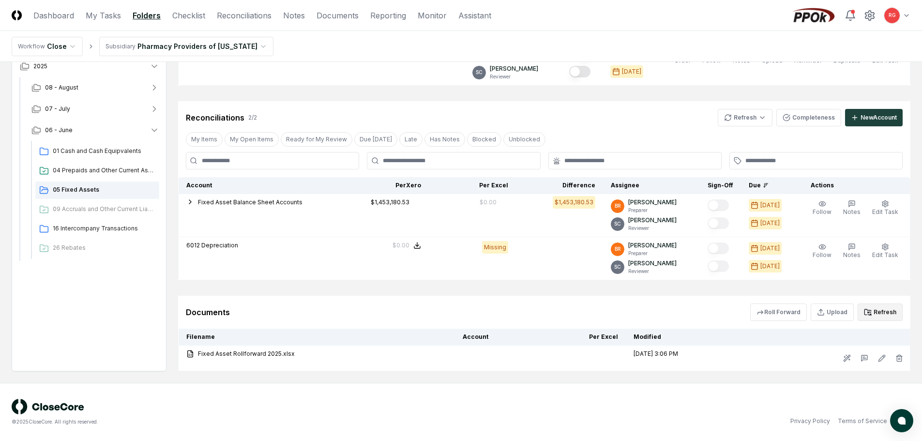
click at [866, 313] on icon at bounding box center [868, 312] width 8 height 8
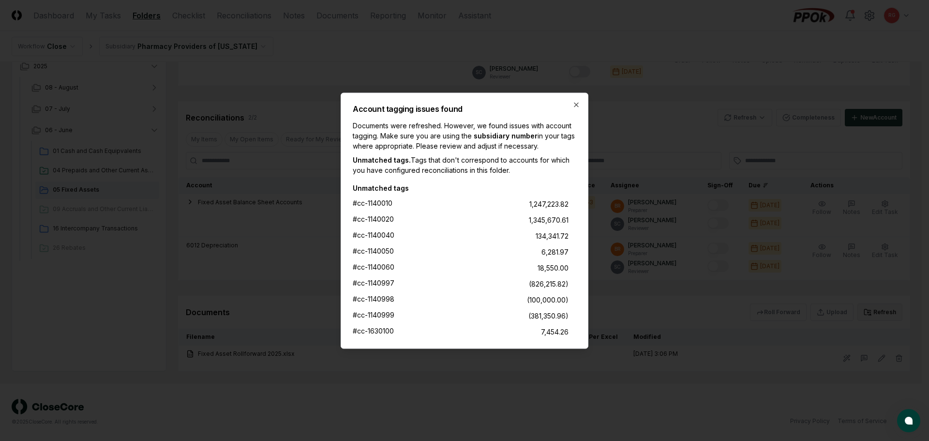
click at [578, 104] on icon "button" at bounding box center [577, 105] width 8 height 8
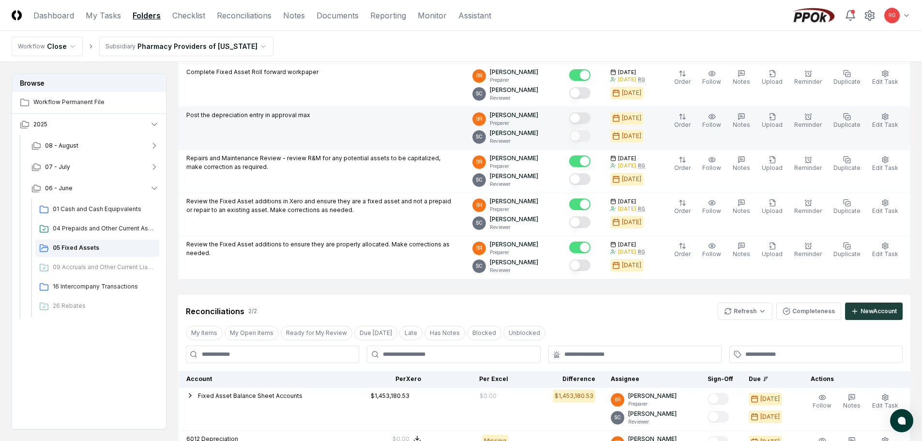
scroll to position [113, 0]
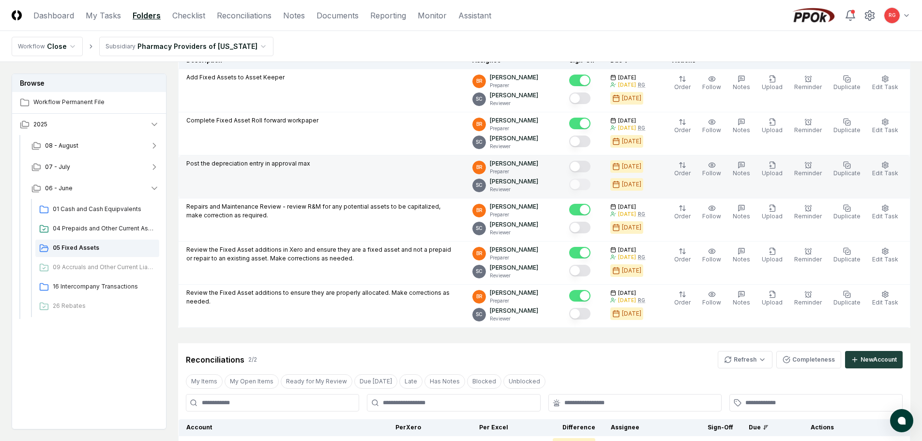
click at [589, 160] on div at bounding box center [582, 167] width 26 height 16
click at [590, 167] on button "Mark complete" at bounding box center [579, 167] width 21 height 12
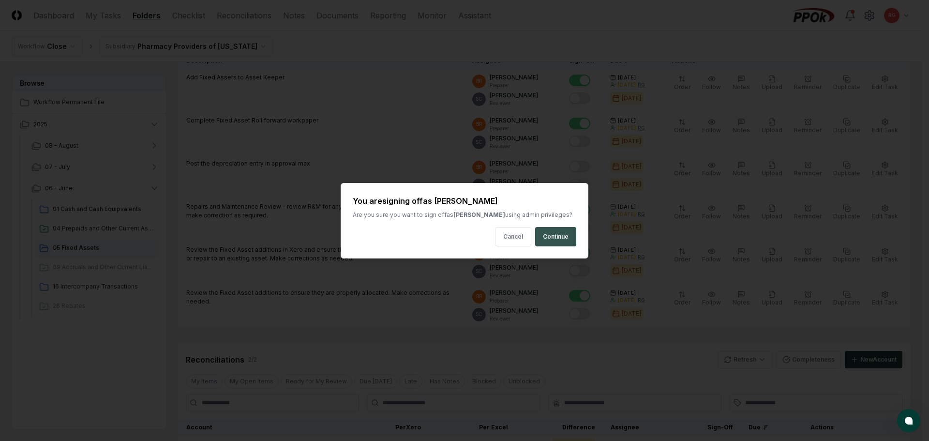
click at [566, 239] on button "Continue" at bounding box center [555, 236] width 41 height 19
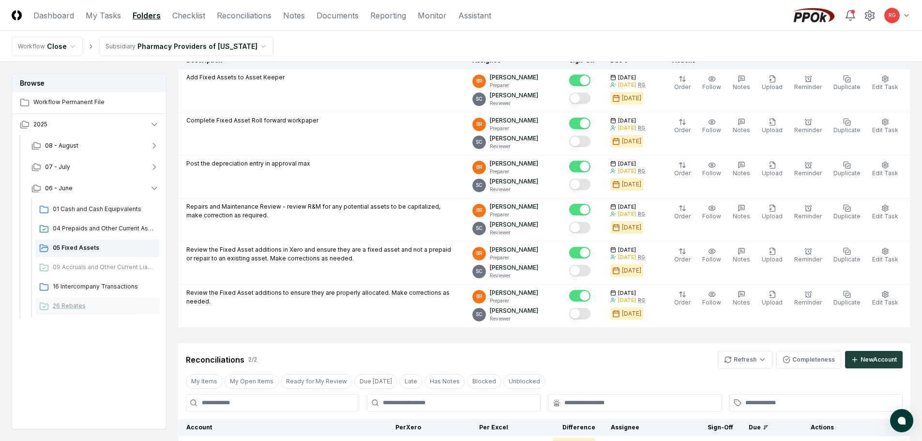
click at [66, 306] on span "26 Rebates" at bounding box center [104, 306] width 103 height 9
